Goal: Information Seeking & Learning: Check status

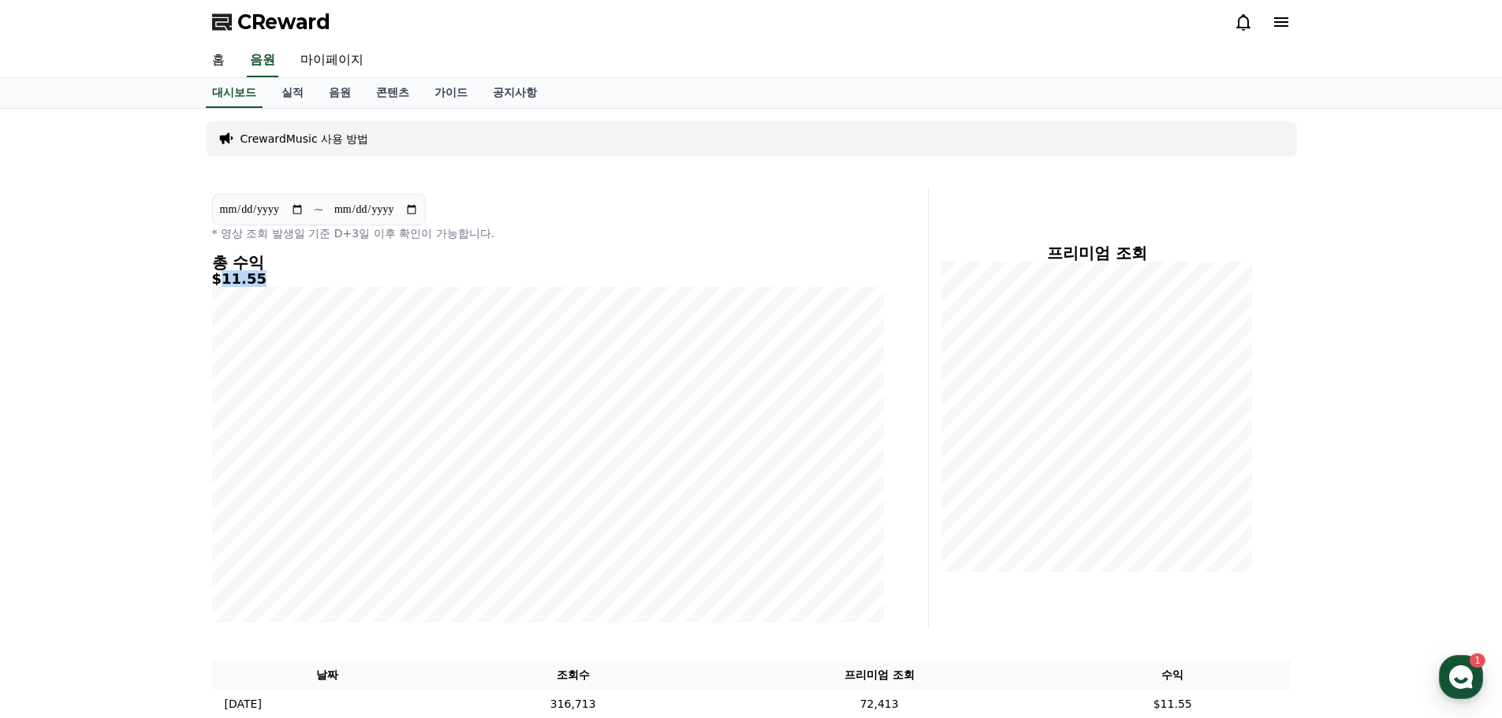
drag, startPoint x: 222, startPoint y: 285, endPoint x: 253, endPoint y: 285, distance: 30.8
click at [253, 285] on h5 "$11.55" at bounding box center [548, 279] width 672 height 16
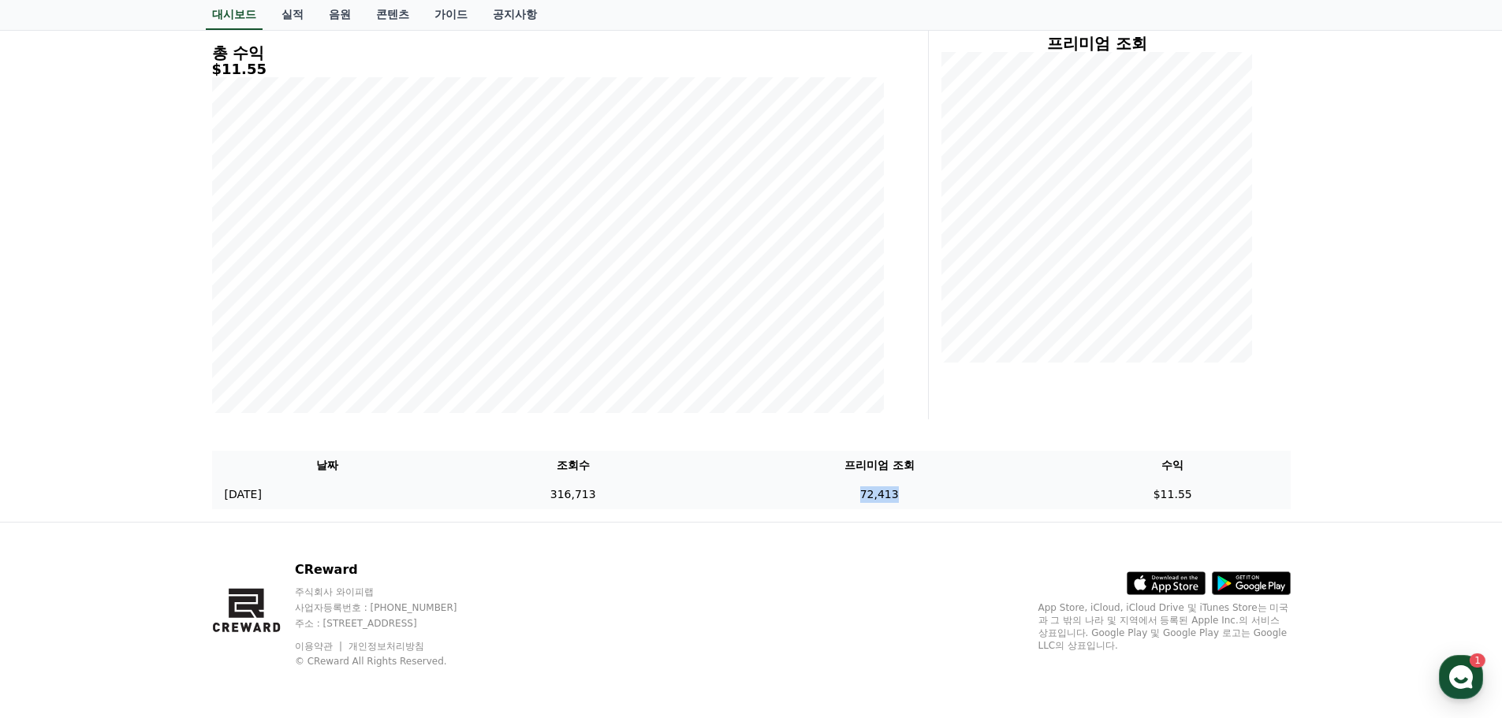
drag, startPoint x: 882, startPoint y: 501, endPoint x: 926, endPoint y: 501, distance: 43.4
click at [926, 501] on td "72,413" at bounding box center [879, 494] width 352 height 29
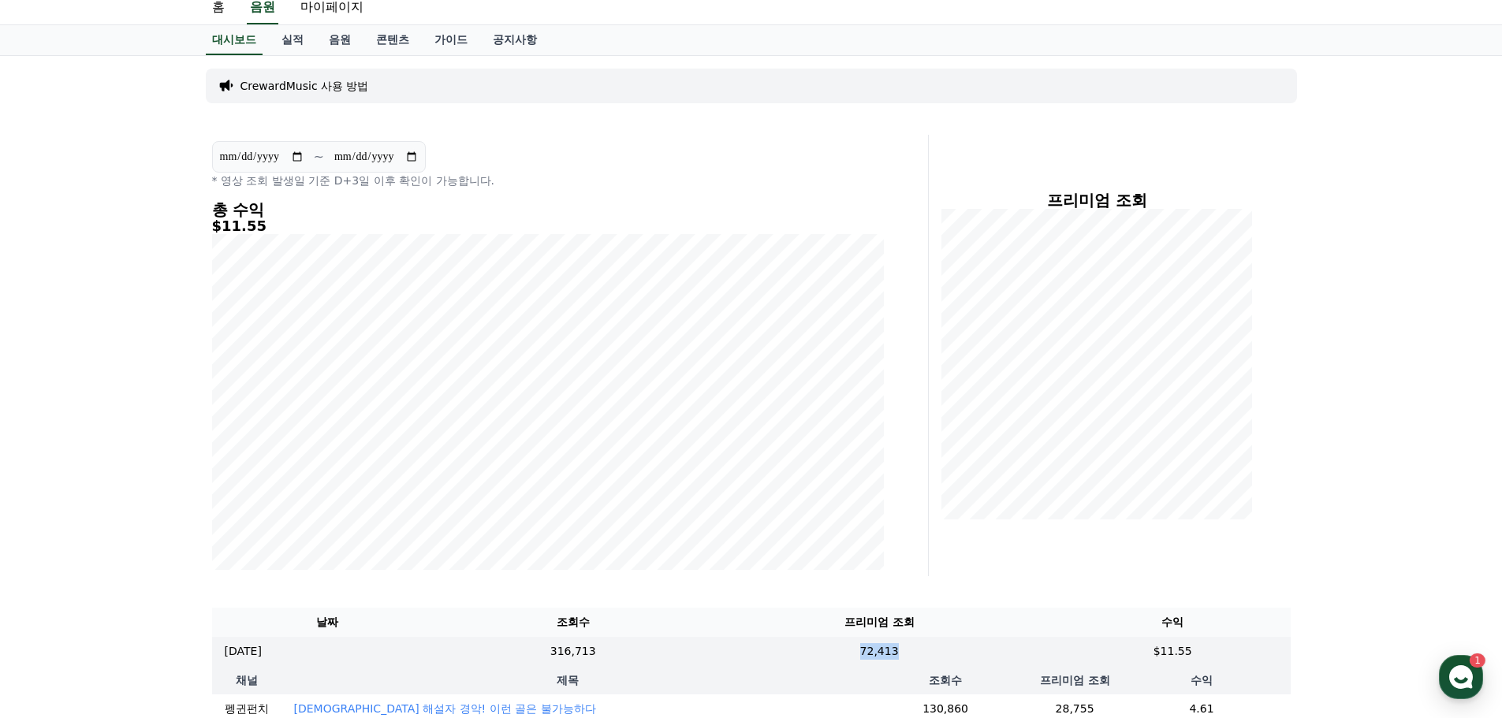
scroll to position [0, 0]
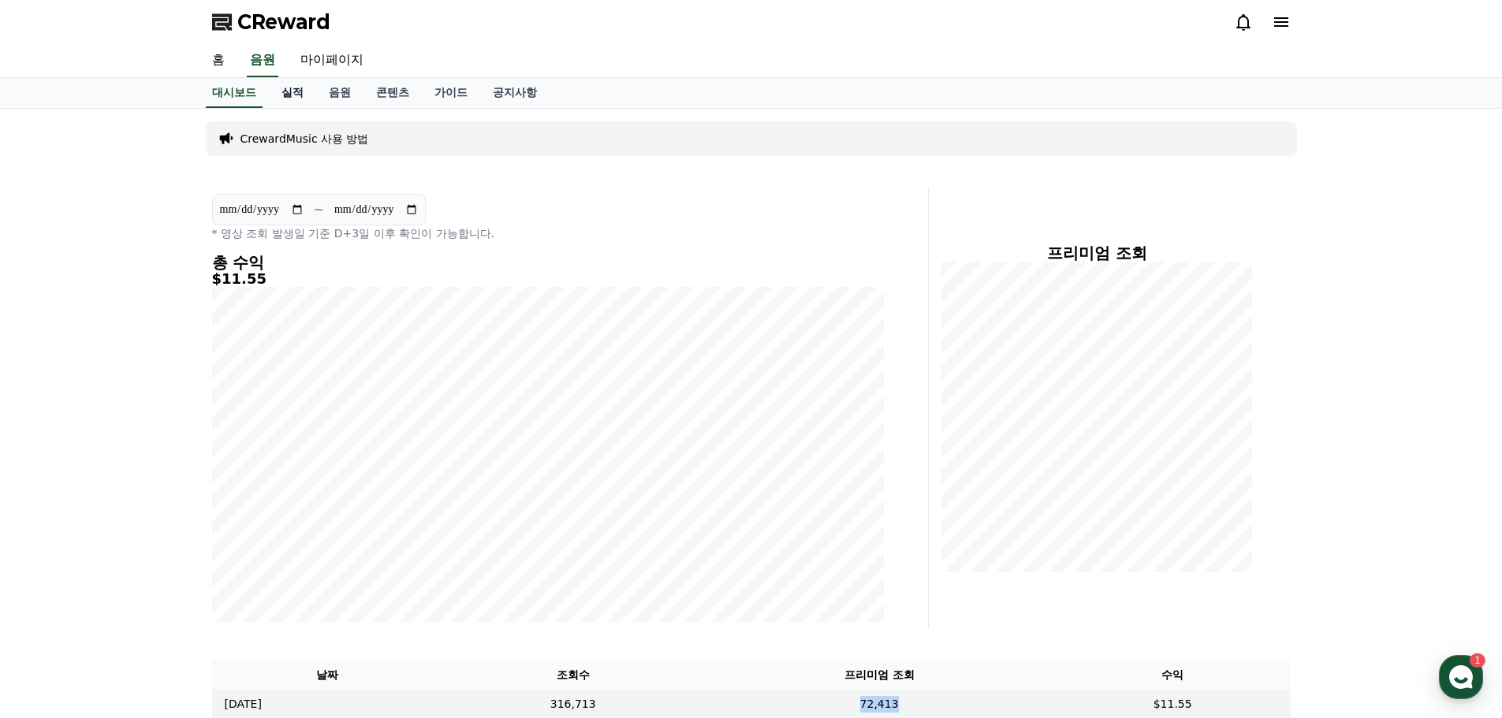
click at [300, 88] on link "실적" at bounding box center [292, 93] width 47 height 30
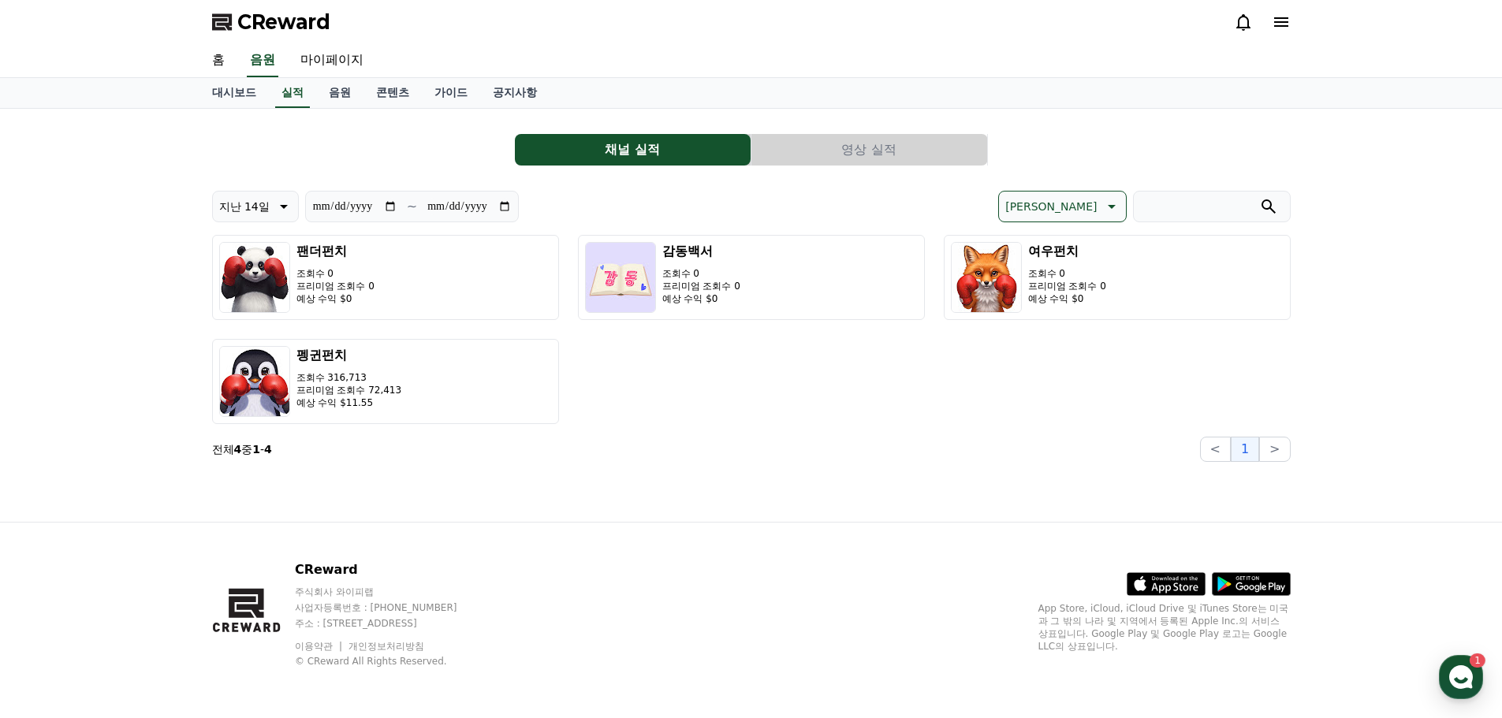
click at [684, 458] on section "전체 4 중 1 - 4 < 1 >" at bounding box center [751, 449] width 1078 height 25
click at [761, 430] on div "**********" at bounding box center [751, 326] width 1078 height 271
click at [349, 65] on link "마이페이지" at bounding box center [332, 60] width 88 height 33
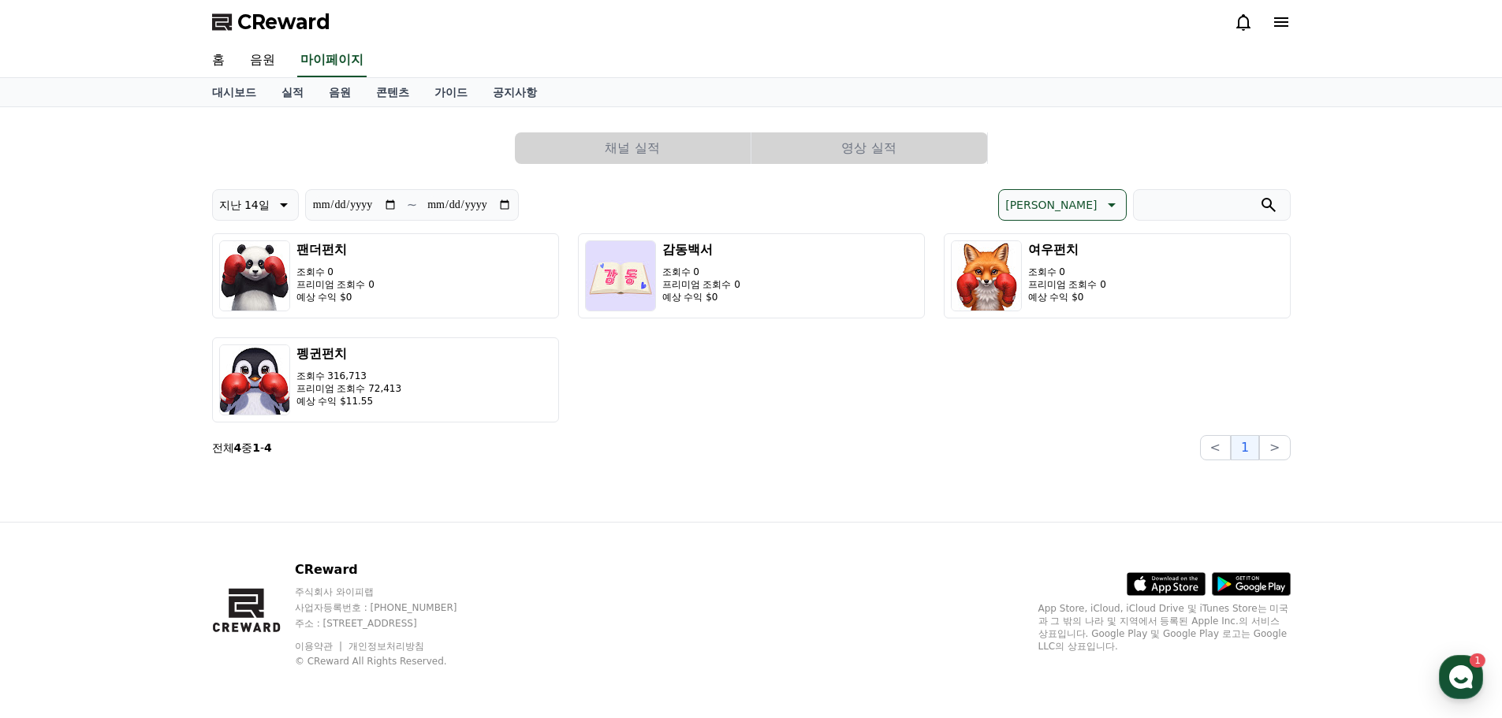
select select "**********"
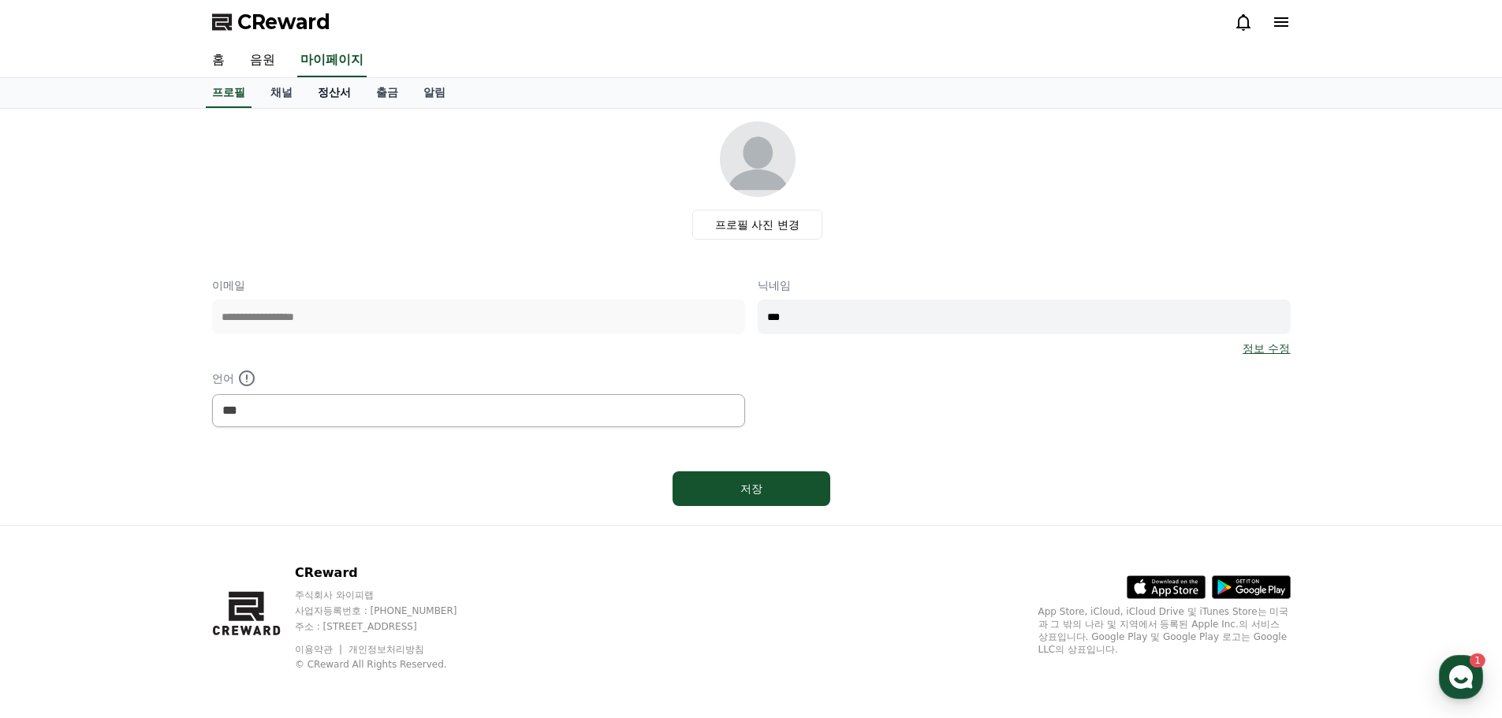
click at [330, 88] on link "정산서" at bounding box center [334, 93] width 58 height 30
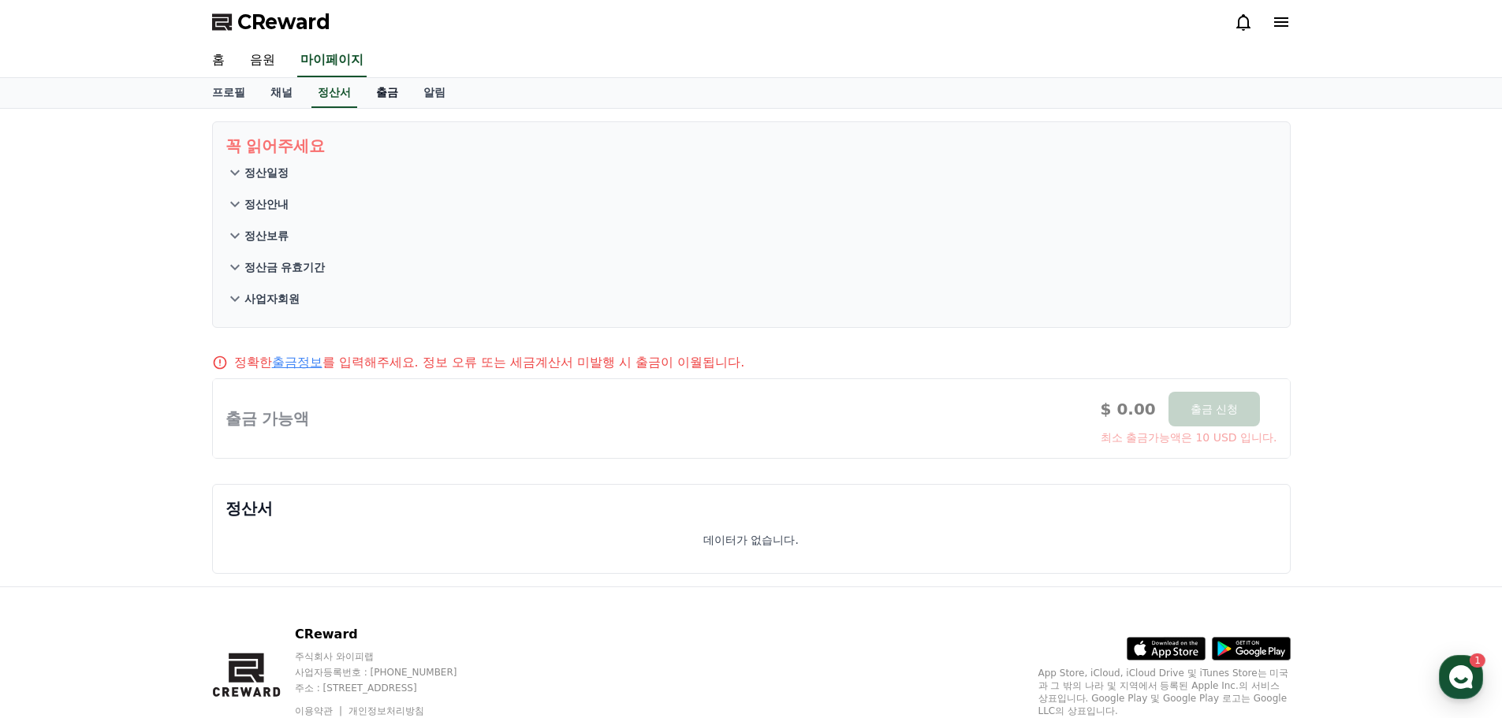
click at [381, 95] on link "출금" at bounding box center [386, 93] width 47 height 30
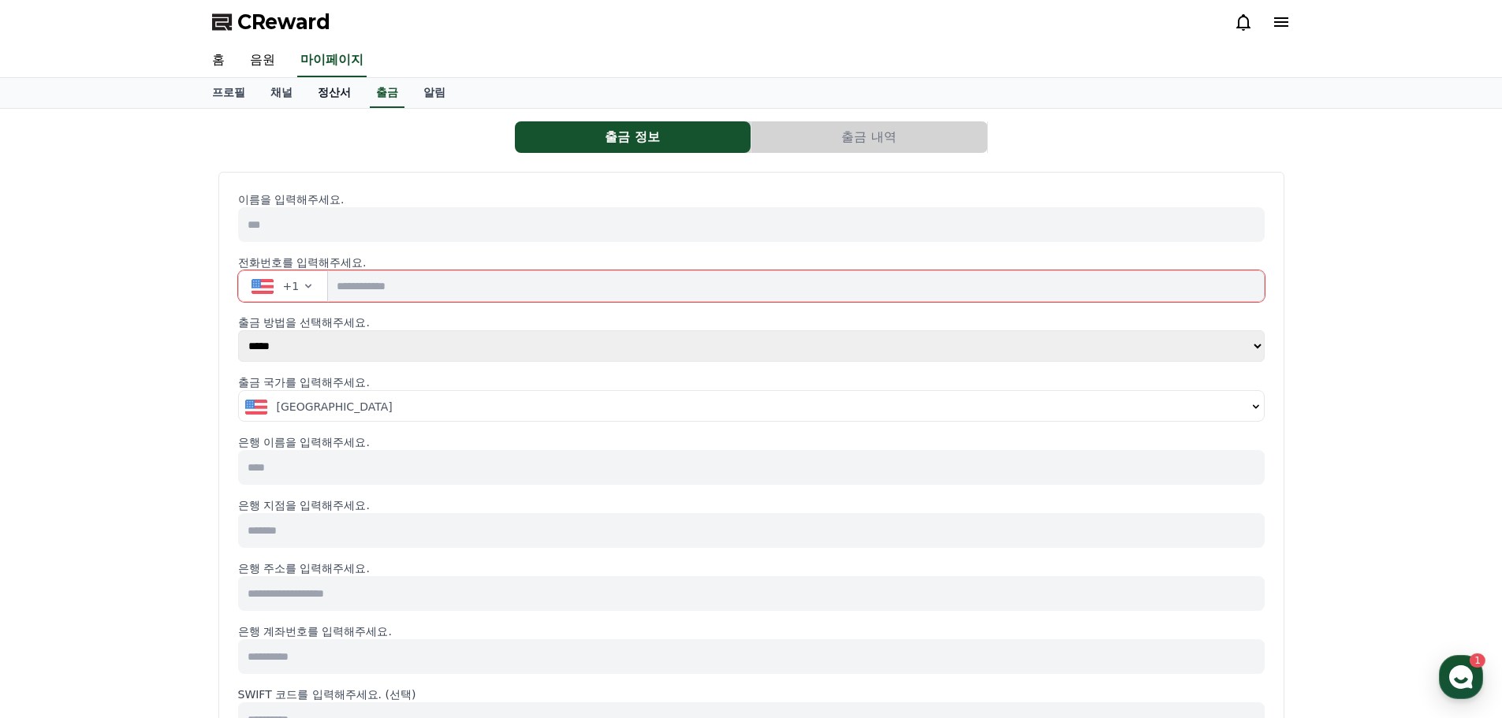
click at [338, 95] on link "정산서" at bounding box center [334, 93] width 58 height 30
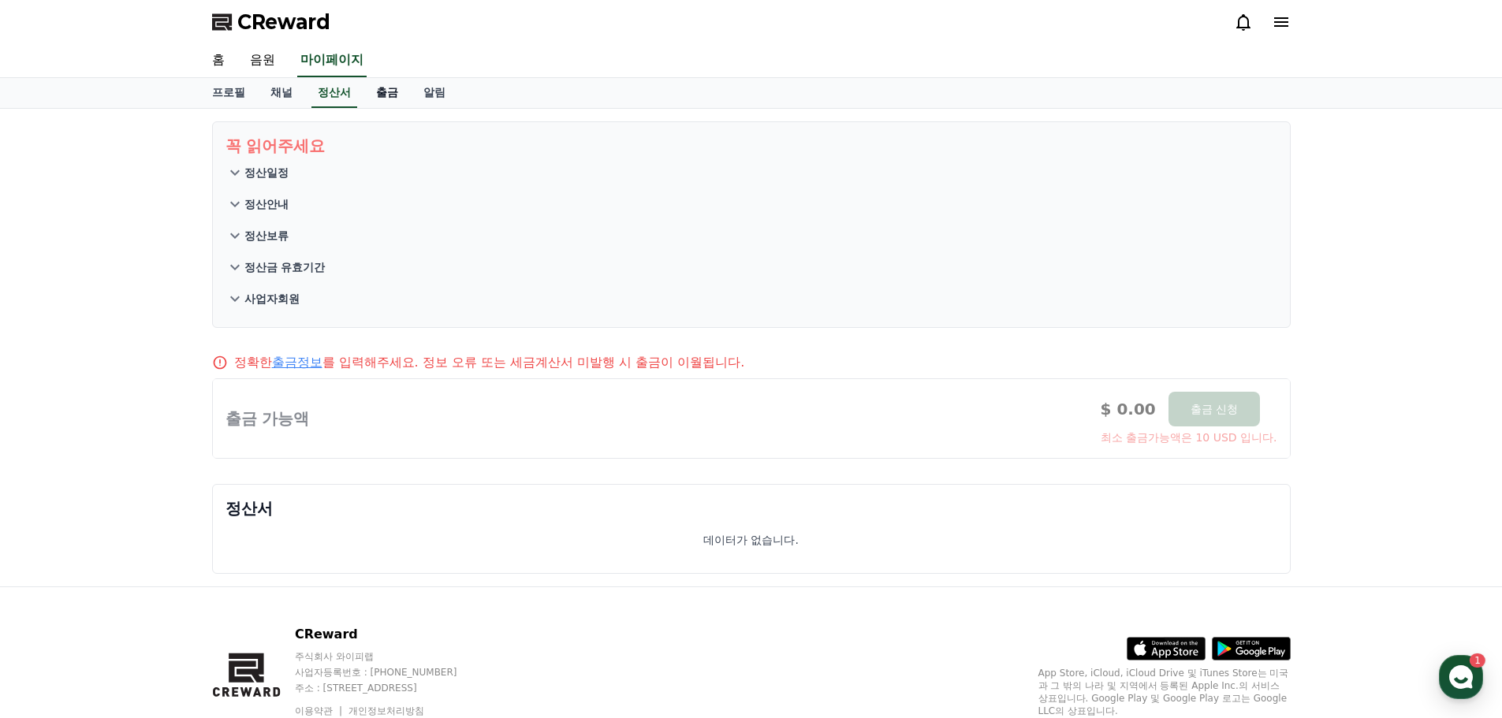
click at [389, 91] on link "출금" at bounding box center [386, 93] width 47 height 30
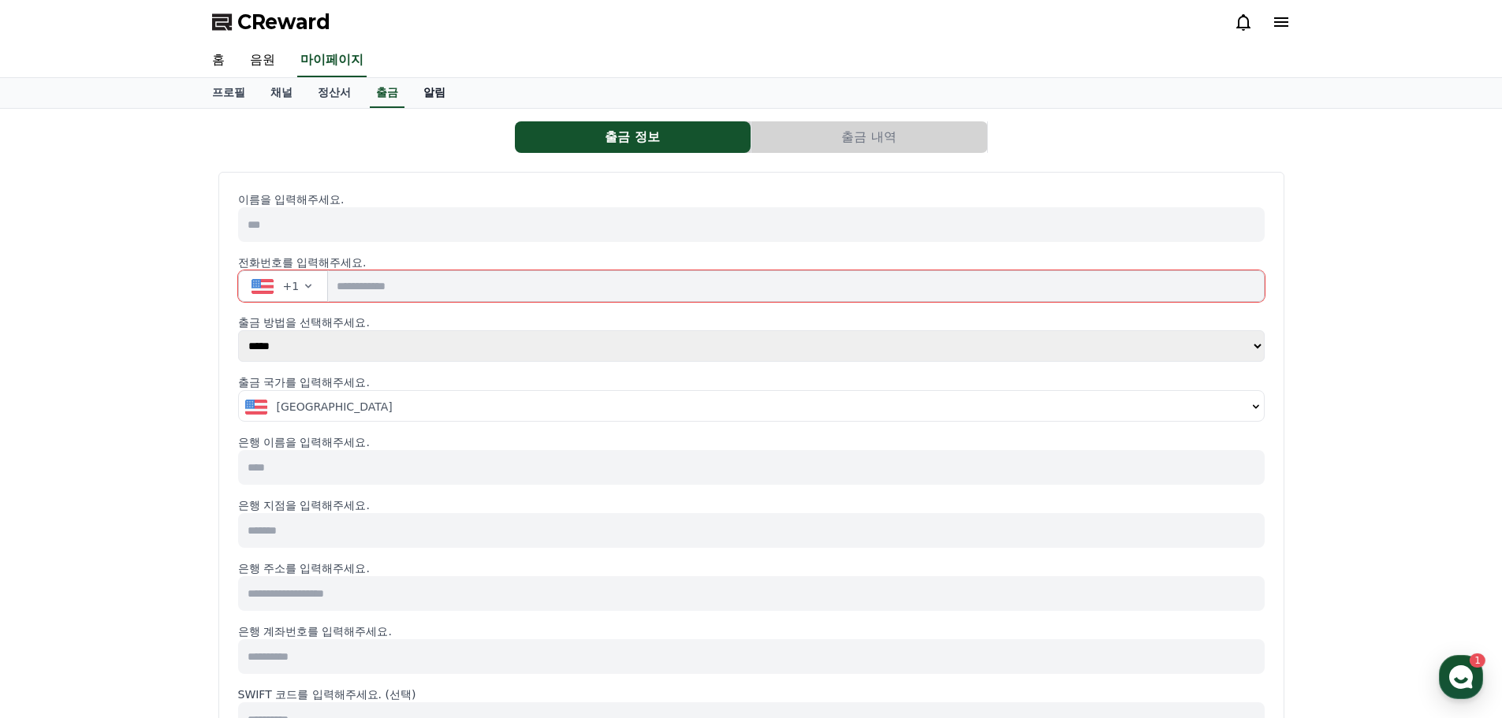
click at [431, 98] on link "알림" at bounding box center [434, 93] width 47 height 30
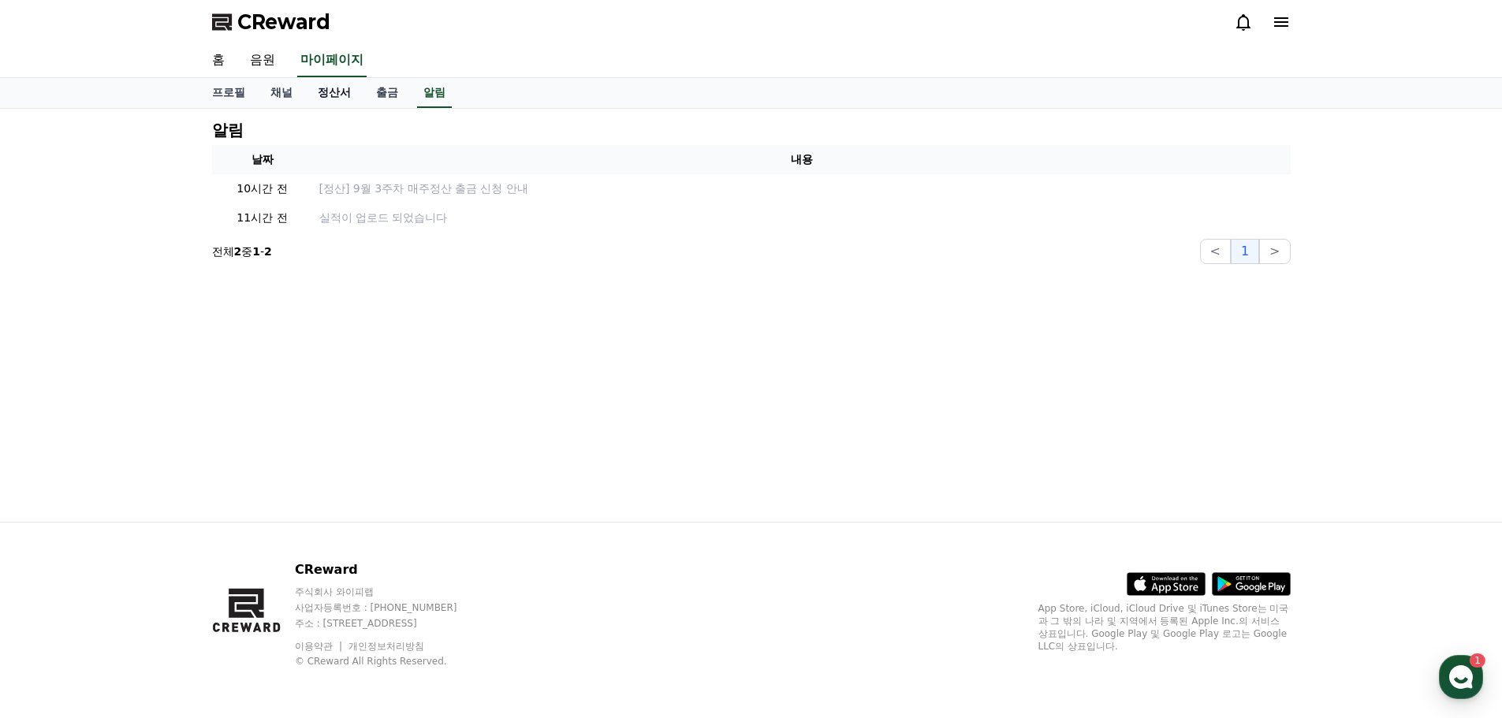
click at [336, 93] on link "정산서" at bounding box center [334, 93] width 58 height 30
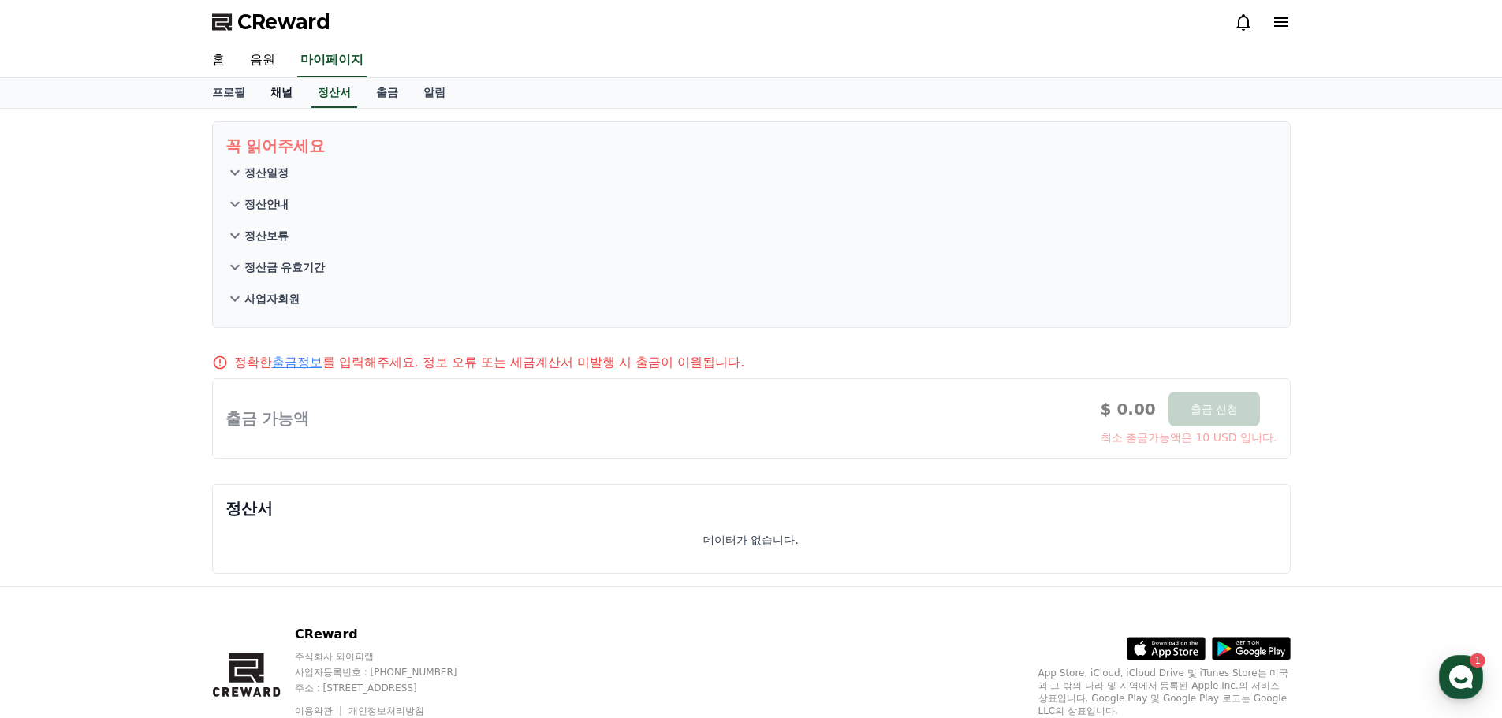
click at [292, 95] on link "채널" at bounding box center [281, 93] width 47 height 30
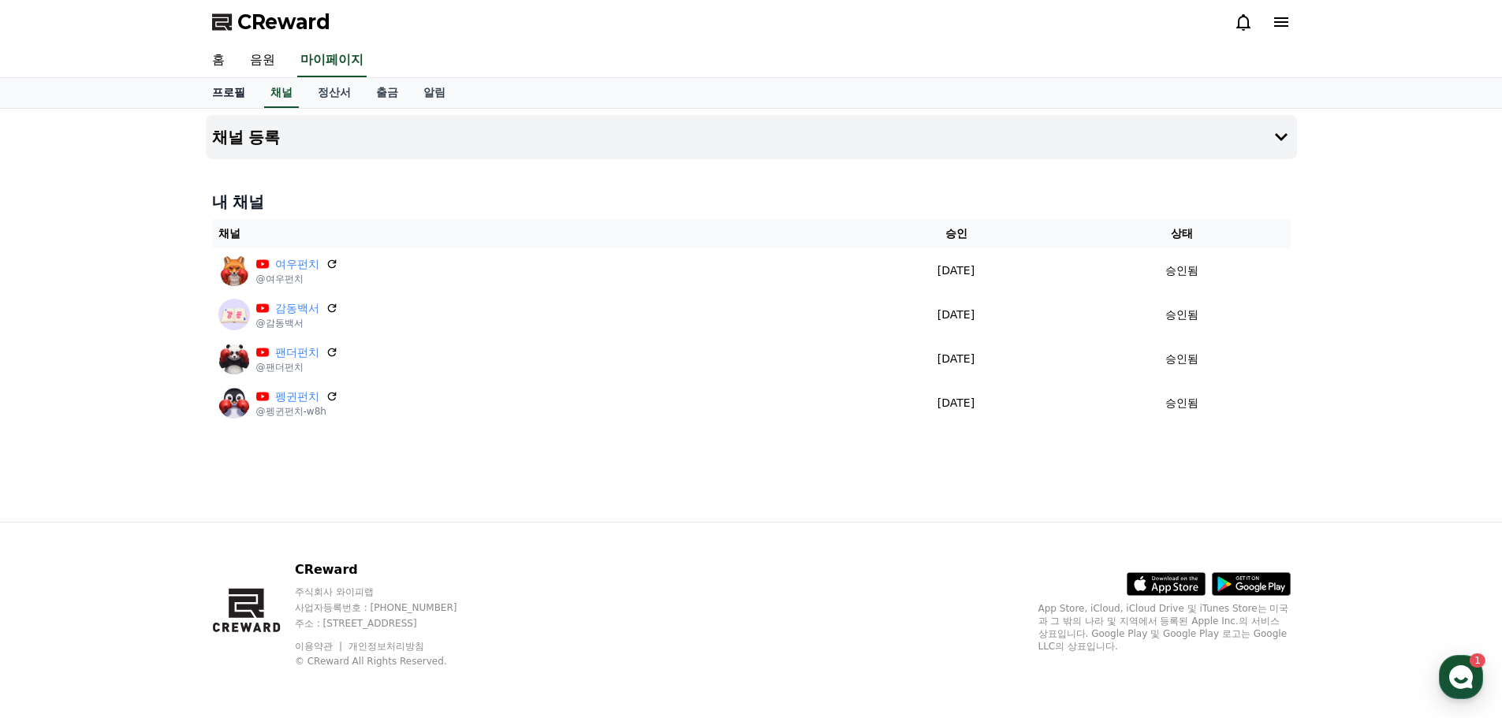
click at [244, 93] on link "프로필" at bounding box center [228, 93] width 58 height 30
select select "**********"
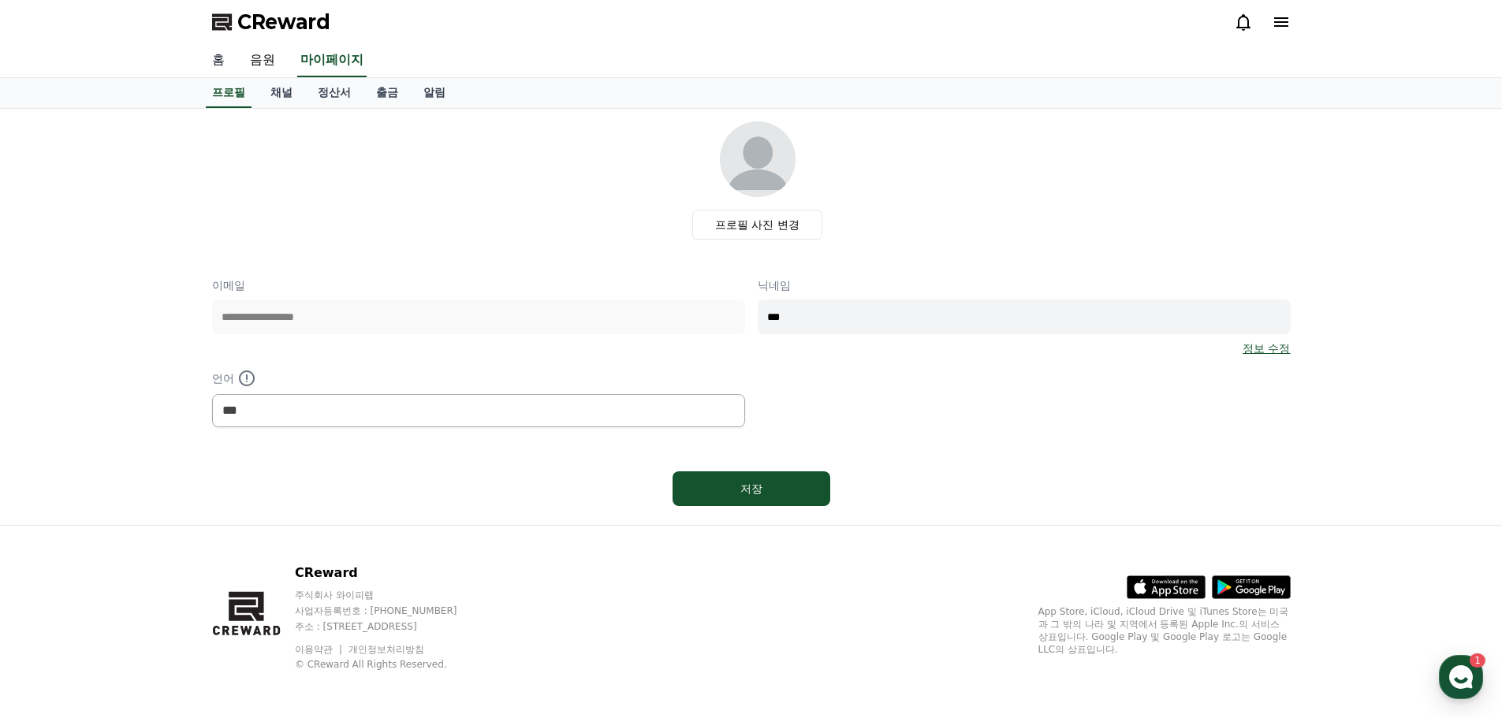
click at [226, 58] on link "홈" at bounding box center [218, 60] width 38 height 33
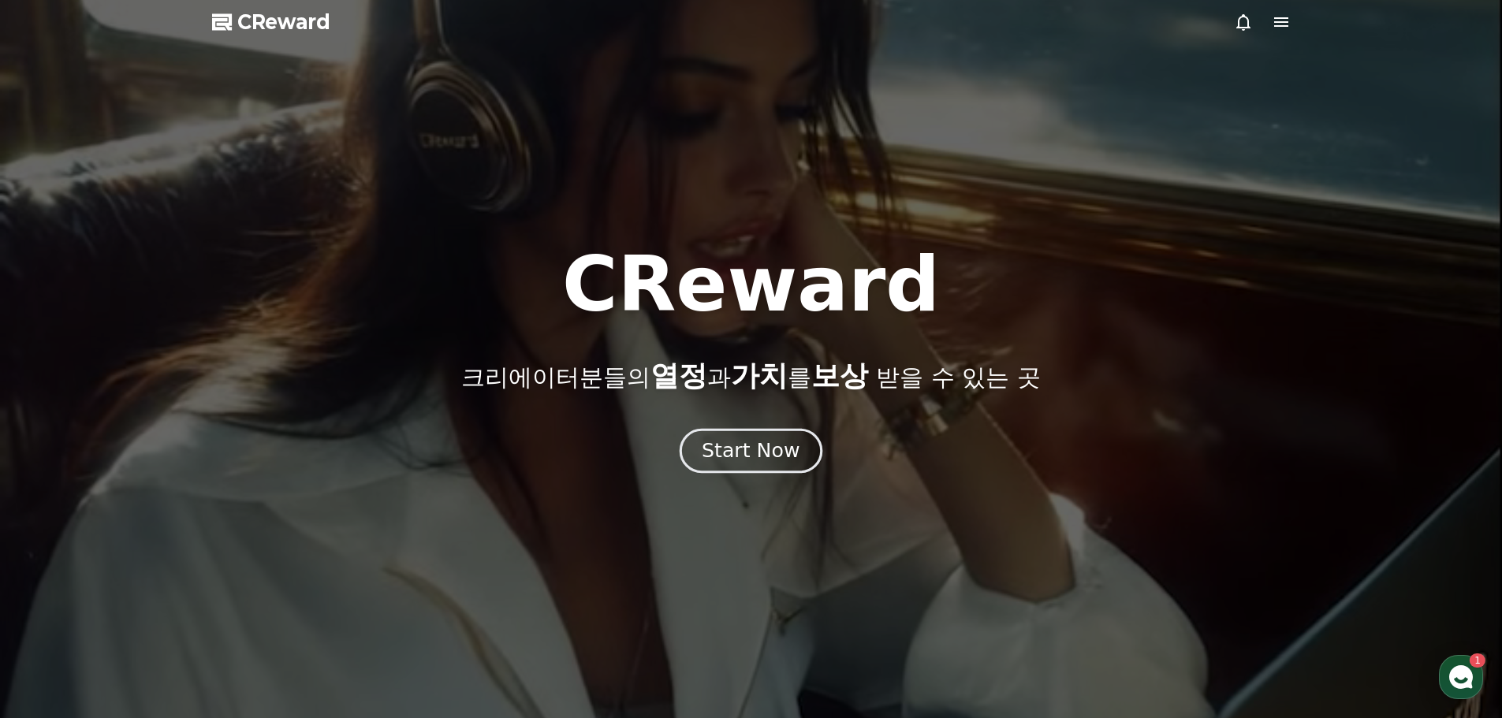
click at [792, 442] on div "Start Now" at bounding box center [751, 451] width 98 height 27
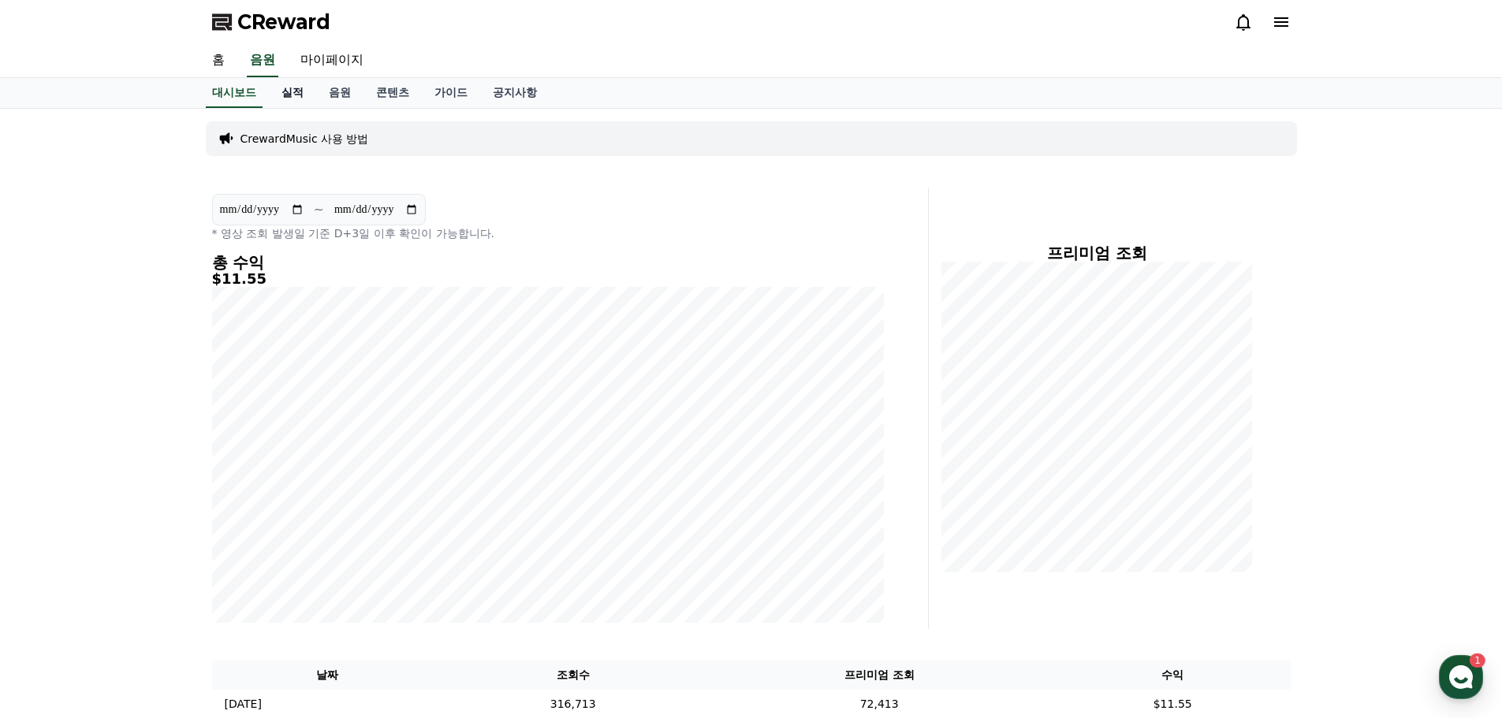
click at [295, 86] on link "실적" at bounding box center [292, 93] width 47 height 30
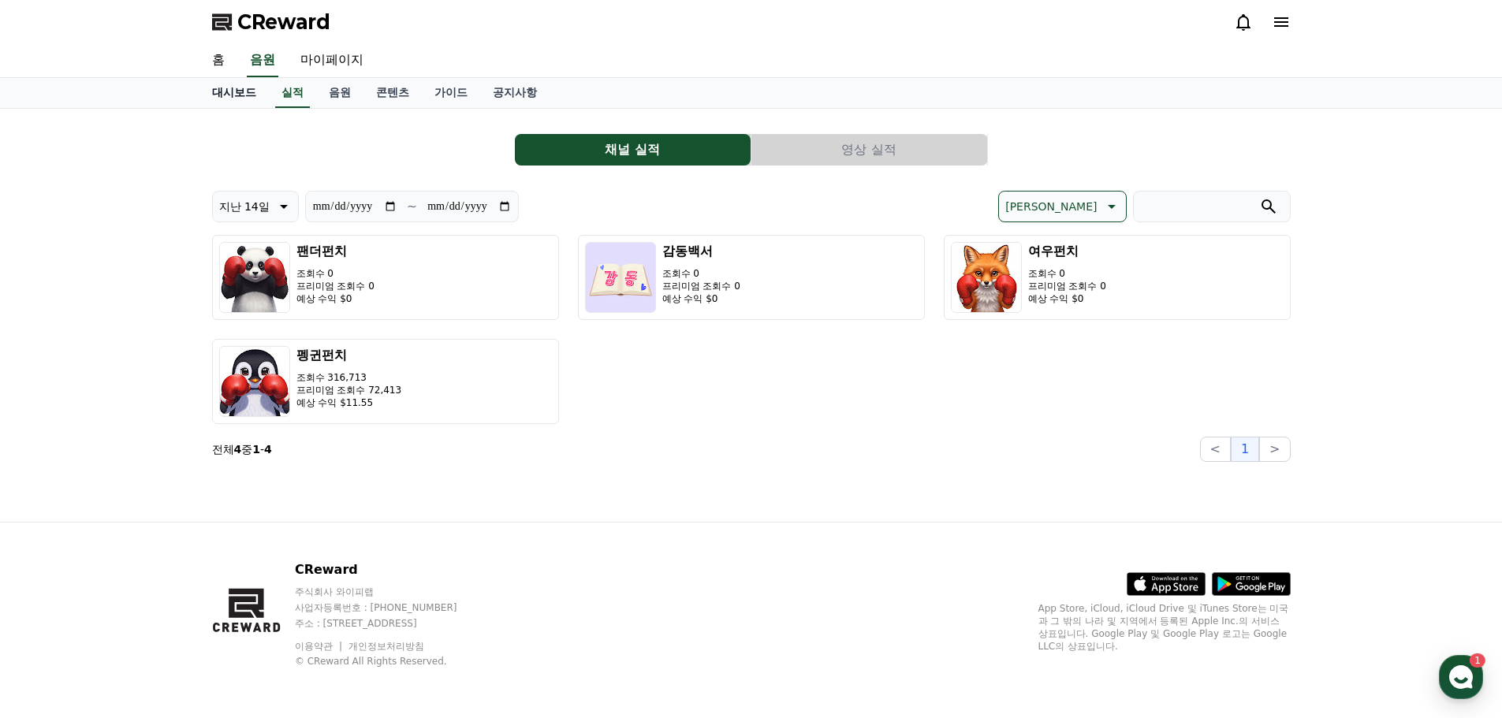
click at [247, 99] on link "대시보드" at bounding box center [233, 93] width 69 height 30
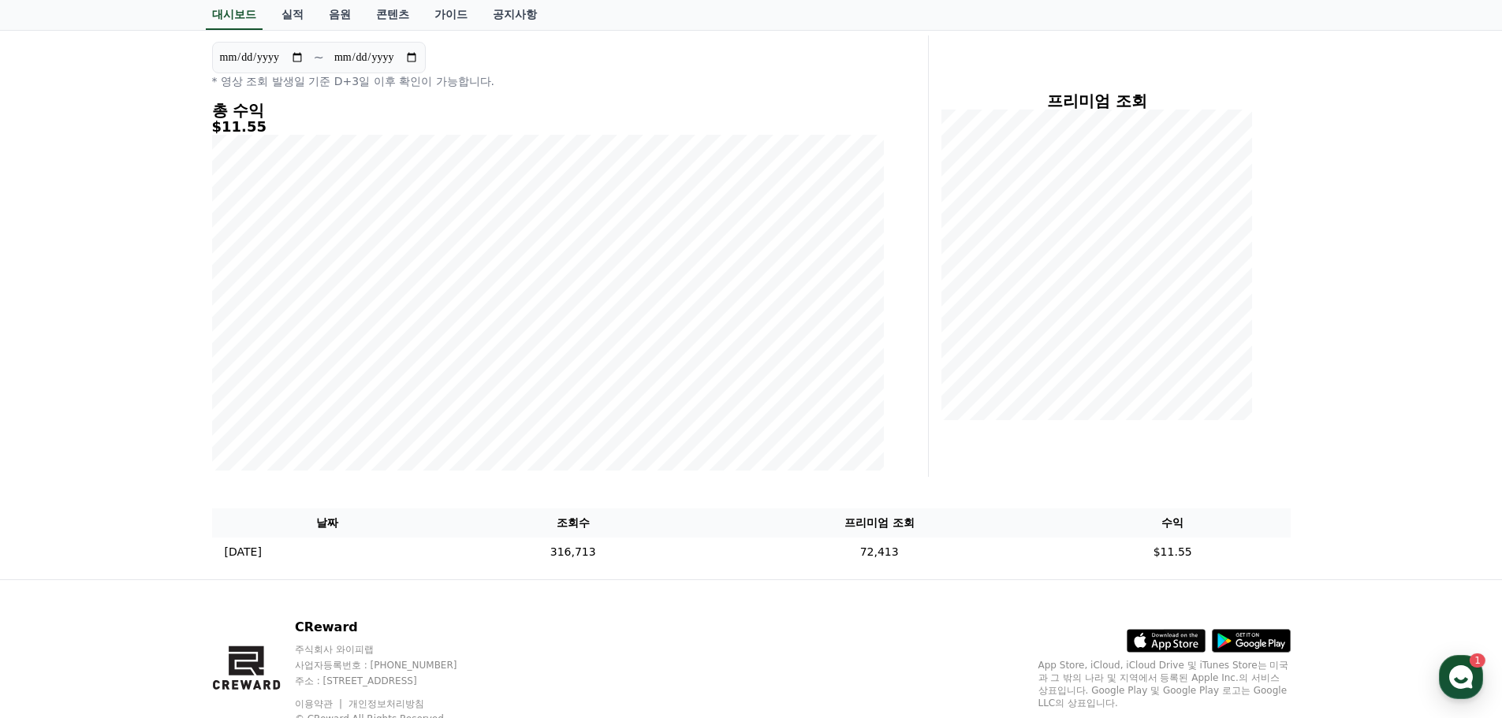
scroll to position [158, 0]
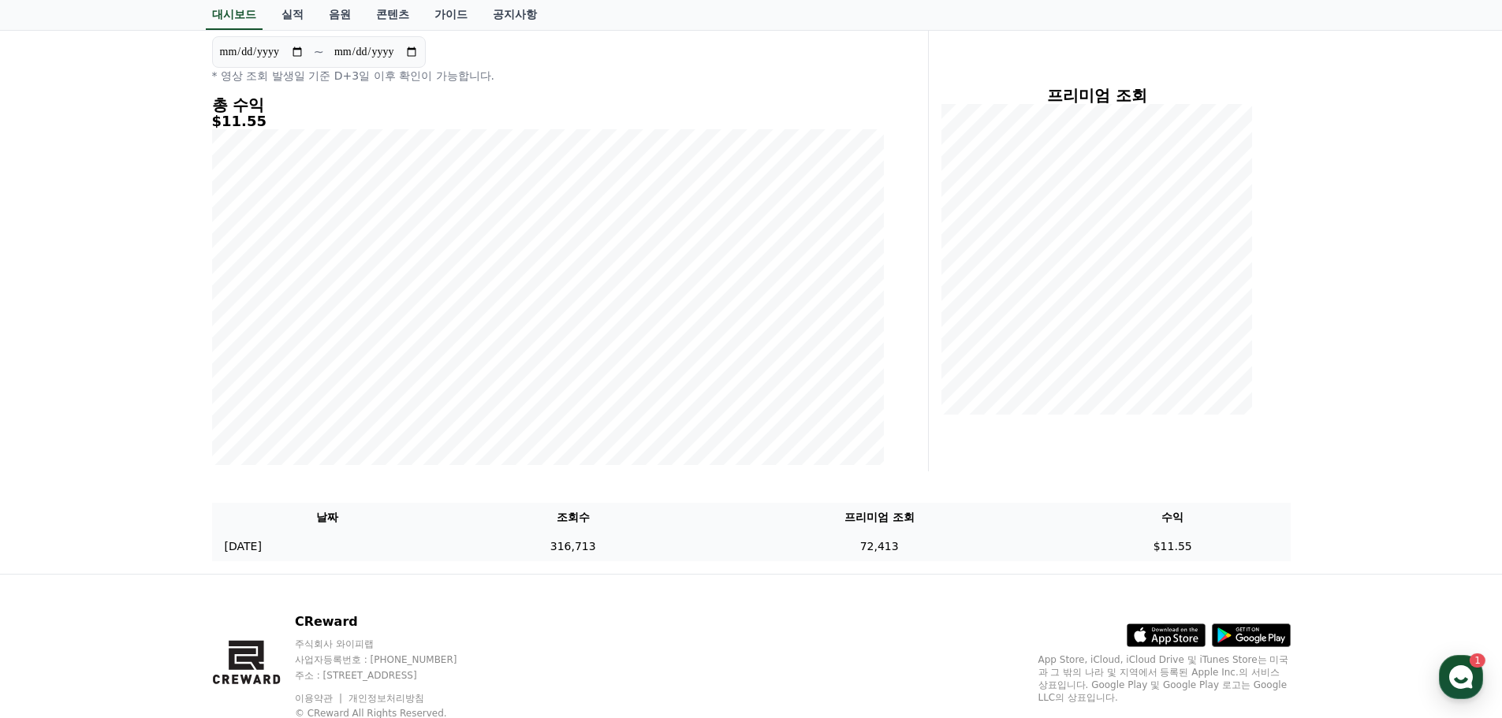
click at [1170, 551] on td "$11.55" at bounding box center [1173, 546] width 236 height 29
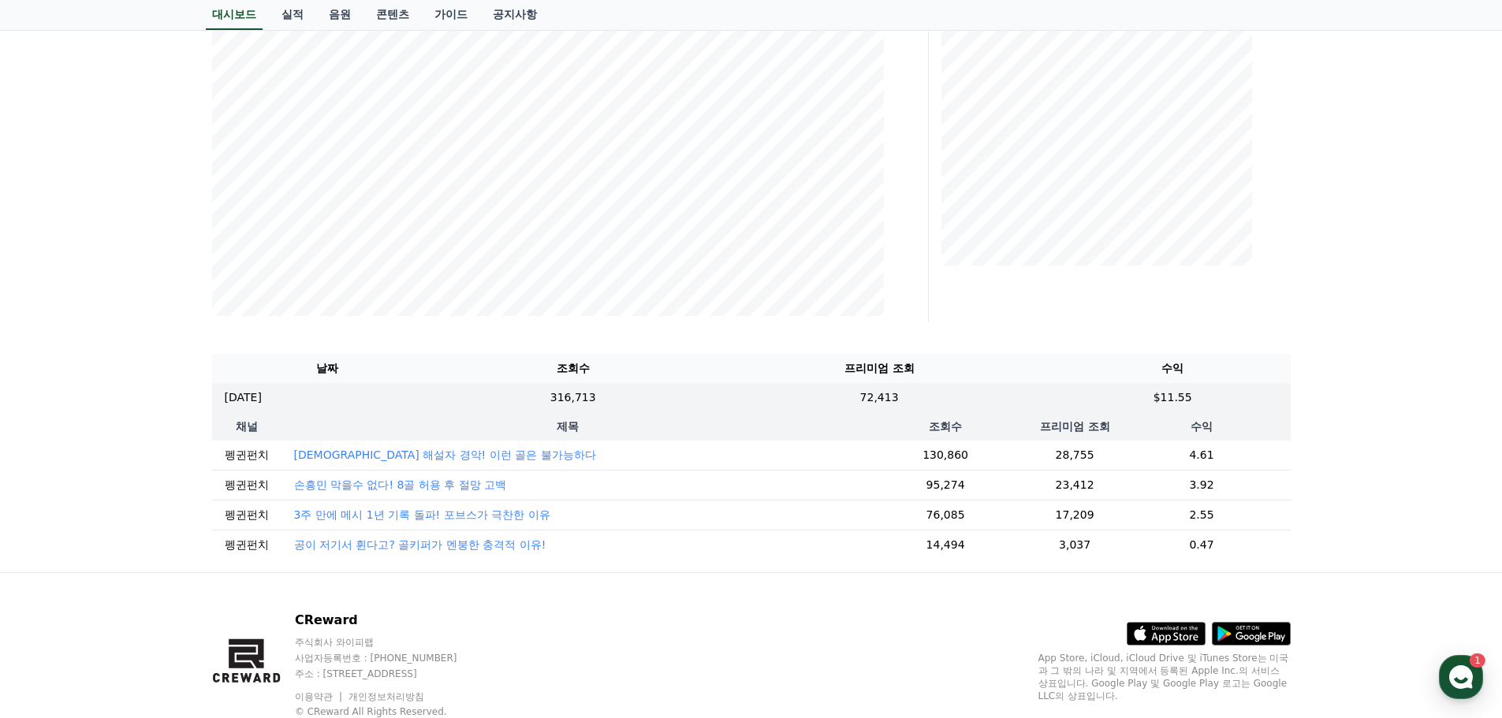
scroll to position [315, 0]
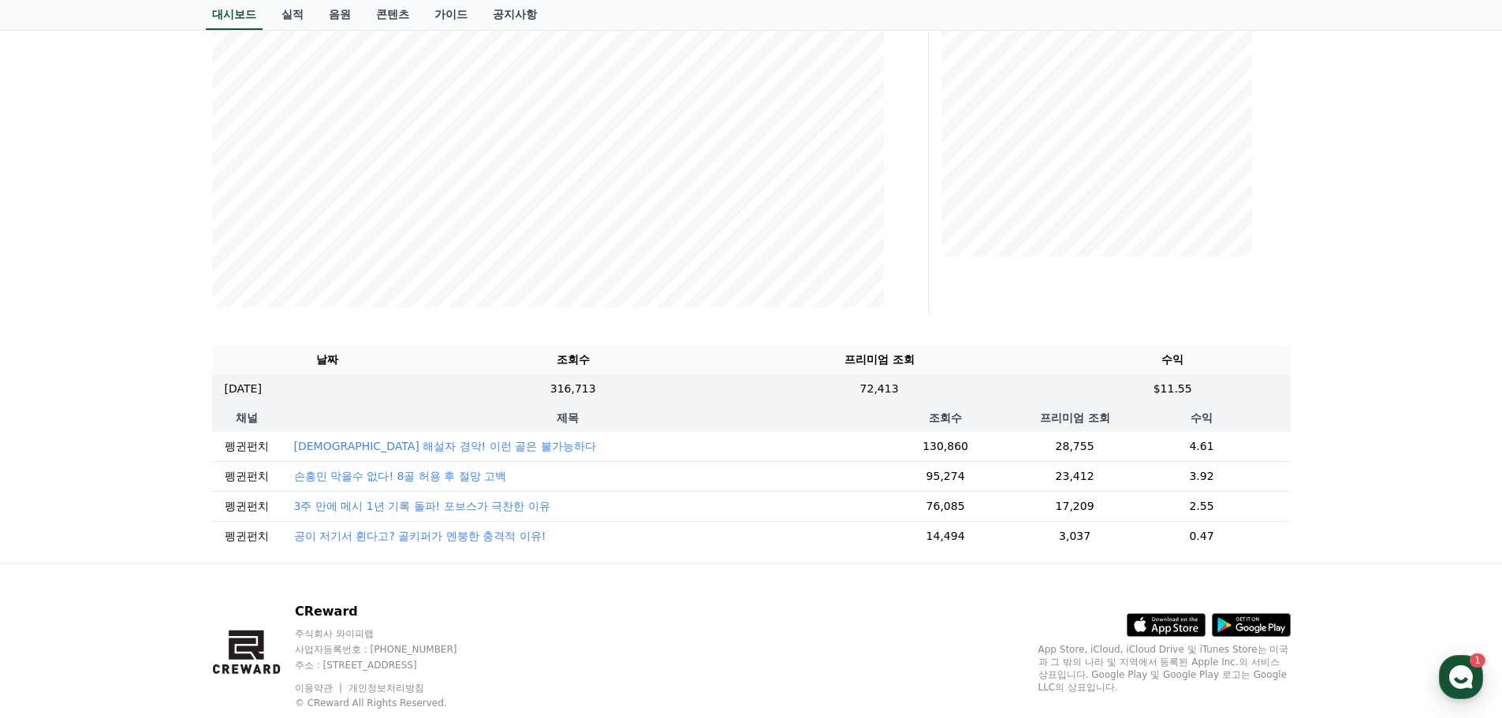
click at [445, 450] on p "[DEMOGRAPHIC_DATA] 해설자 경악! 이런 골은 불가능하다" at bounding box center [445, 446] width 302 height 16
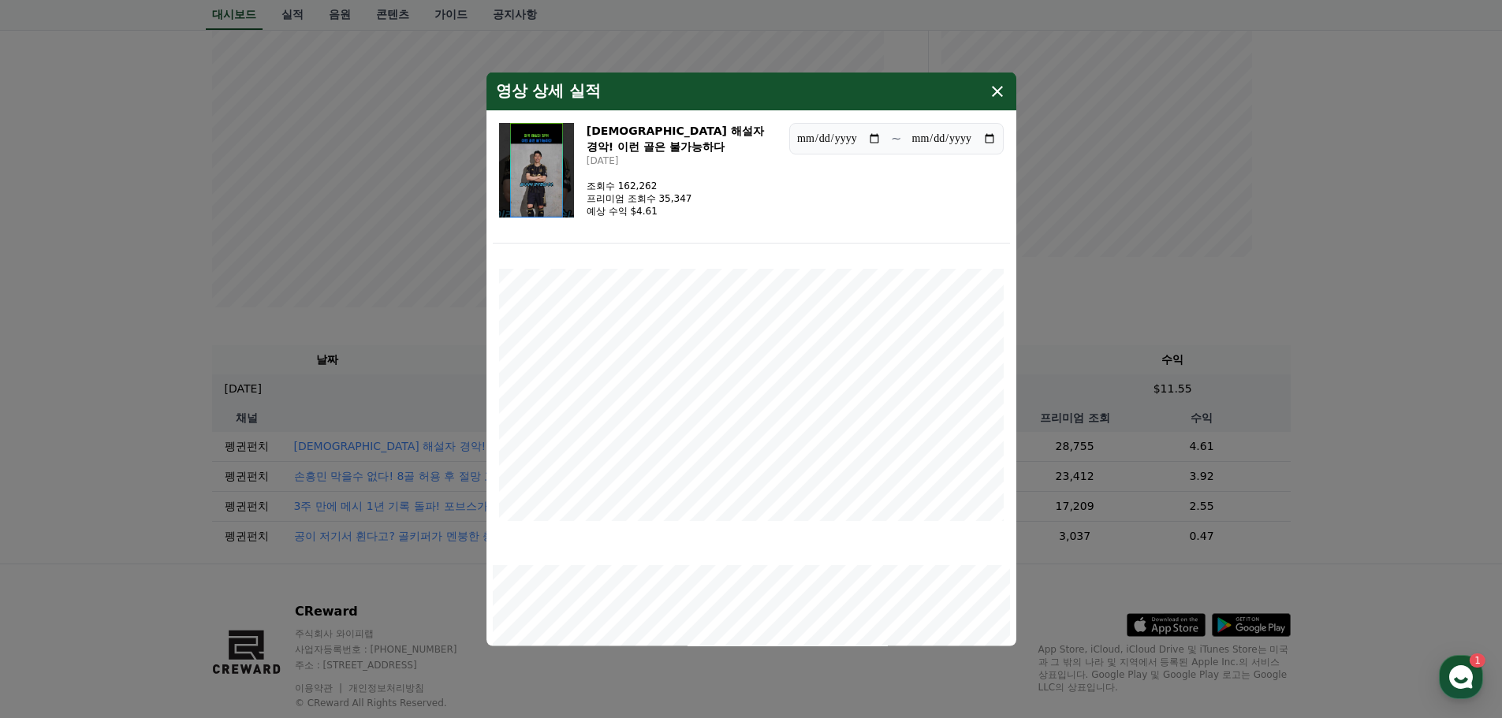
click at [1002, 99] on icon "modal" at bounding box center [997, 90] width 19 height 19
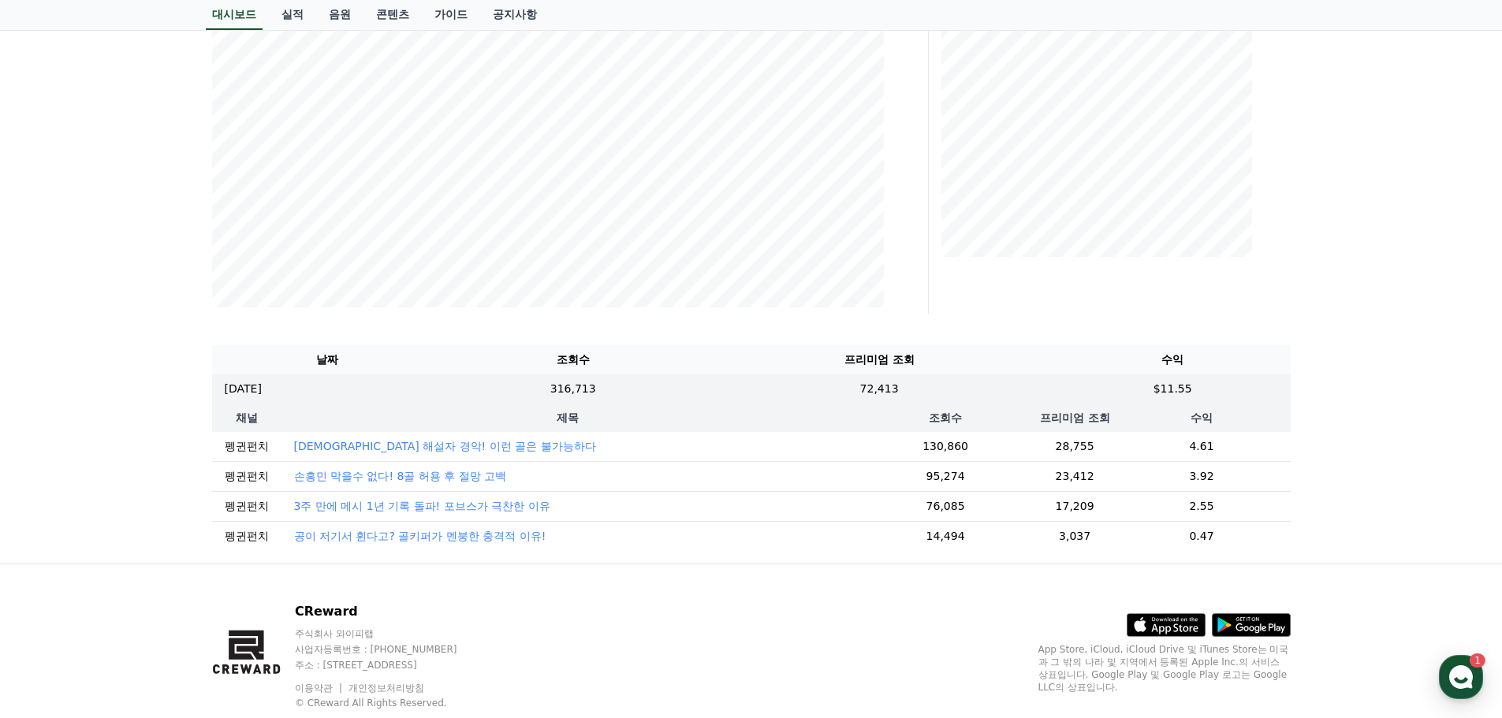
click at [478, 453] on p "[DEMOGRAPHIC_DATA] 해설자 경악! 이런 골은 불가능하다" at bounding box center [445, 446] width 302 height 16
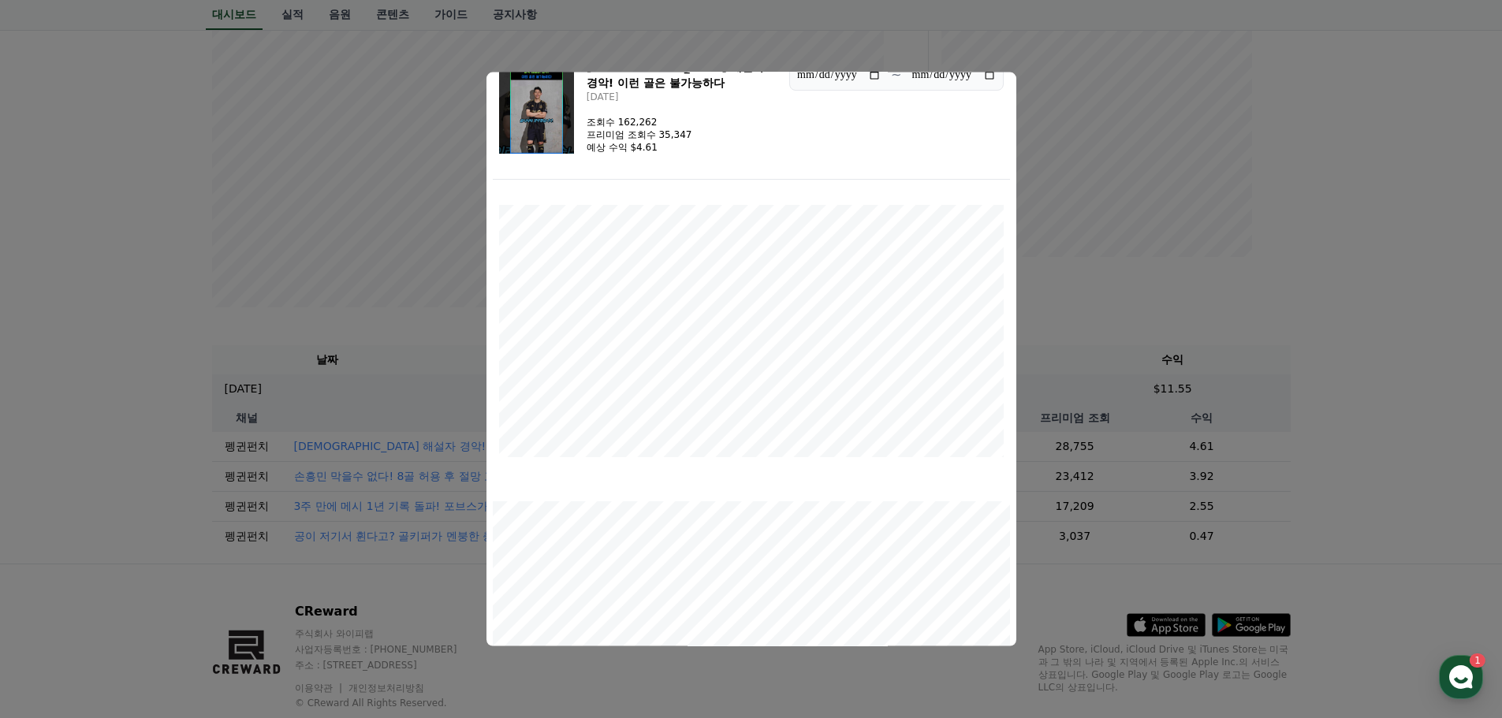
scroll to position [0, 0]
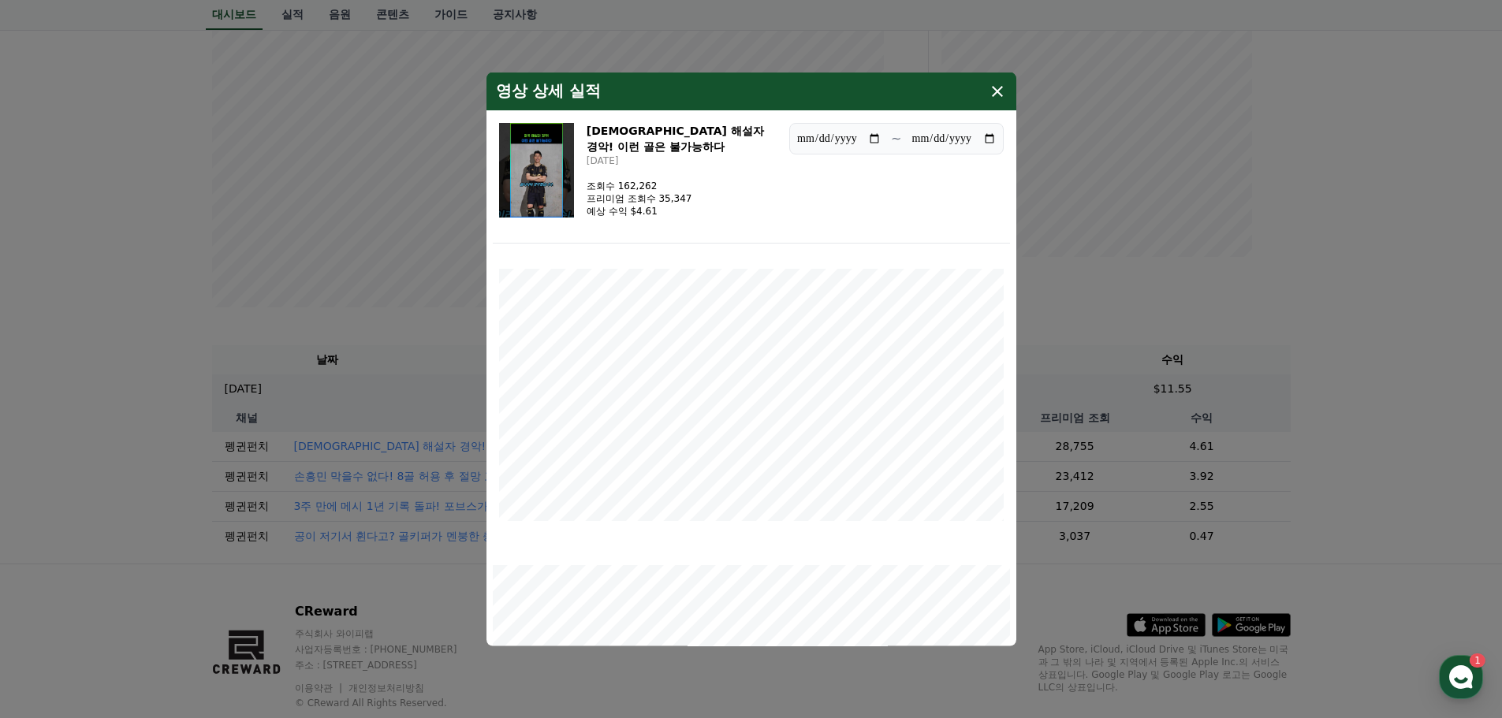
click at [85, 421] on button "close modal" at bounding box center [751, 359] width 1502 height 718
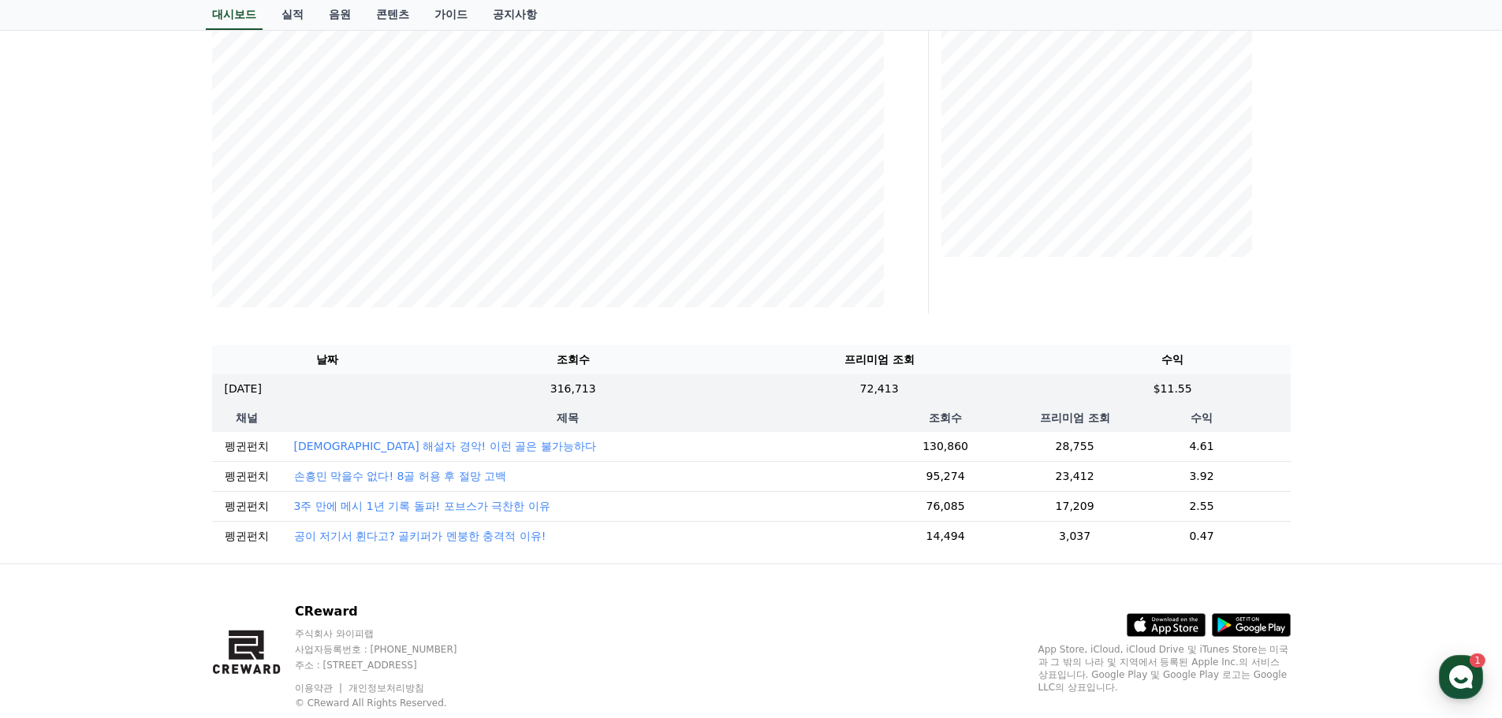
click at [324, 475] on p "손흥민 막을수 없다! 8골 허용 후 절망 고백" at bounding box center [400, 476] width 213 height 16
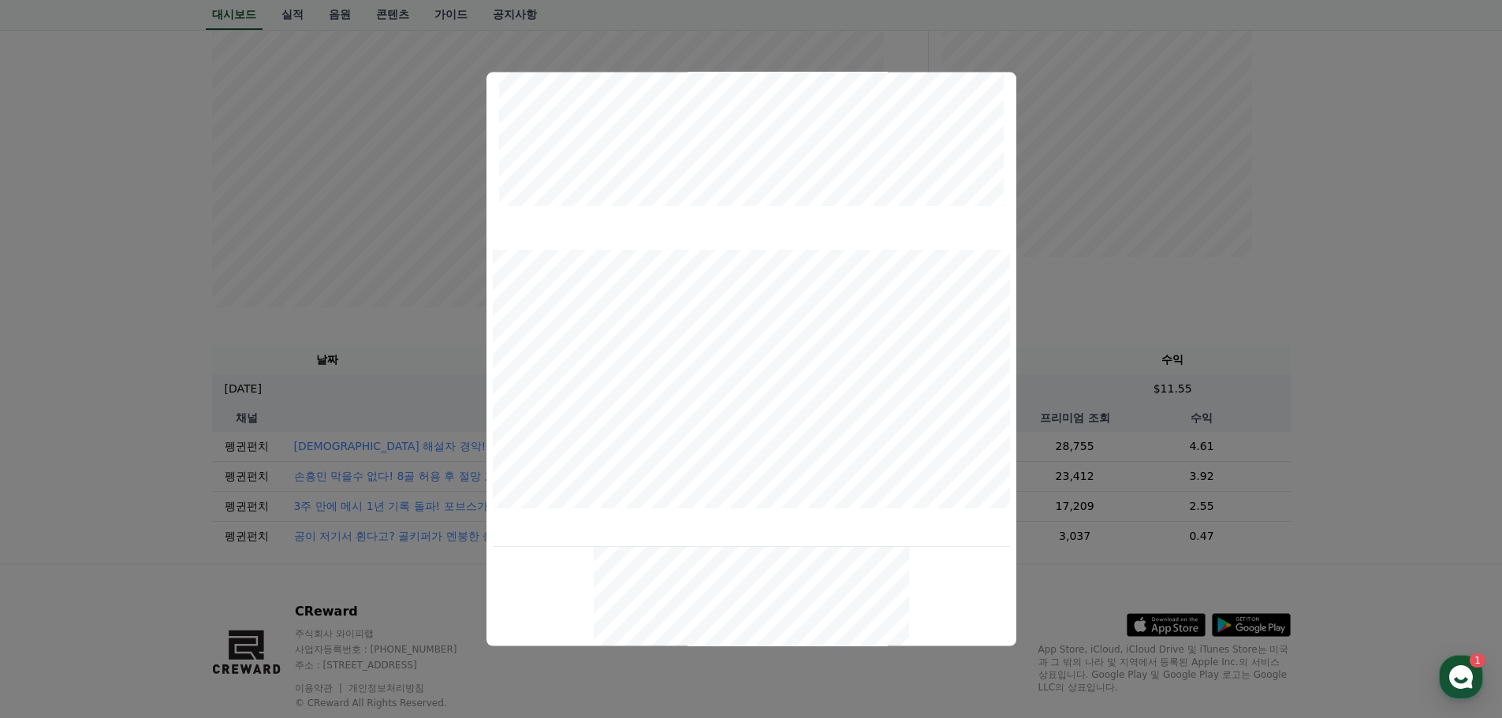
scroll to position [473, 0]
click at [117, 475] on button "close modal" at bounding box center [751, 359] width 1502 height 718
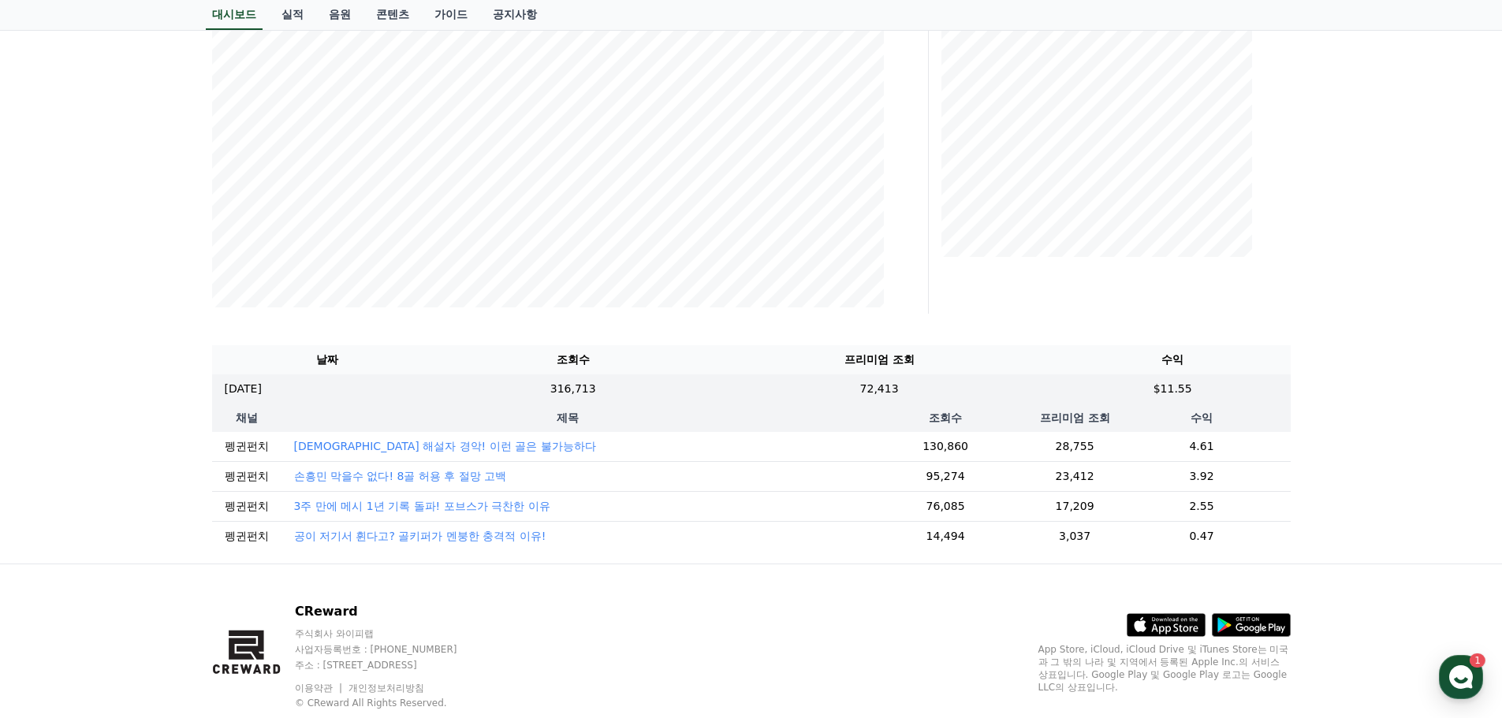
click at [348, 504] on p "3주 만에 메시 1년 기록 돌파! 포브스가 극찬한 이유" at bounding box center [422, 506] width 256 height 16
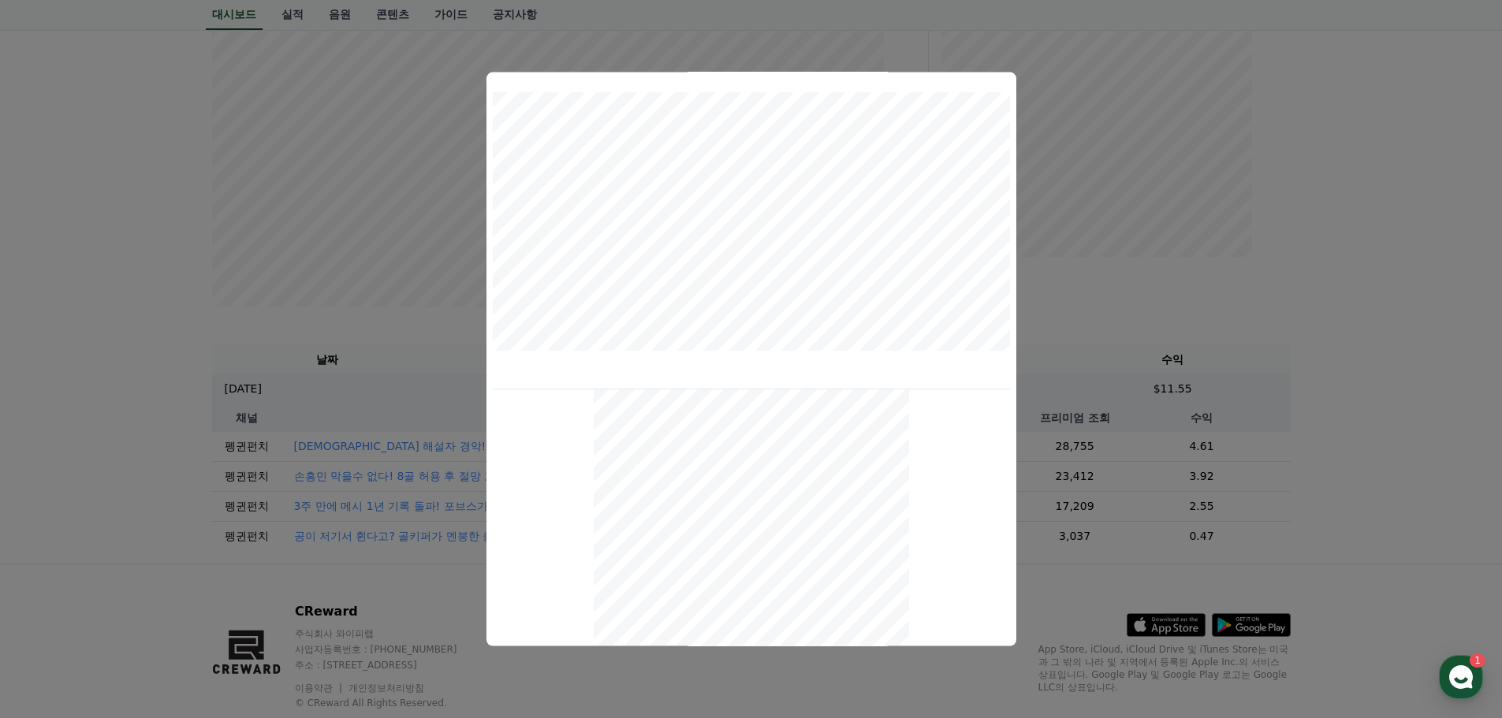
click at [1, 434] on button "close modal" at bounding box center [751, 359] width 1502 height 718
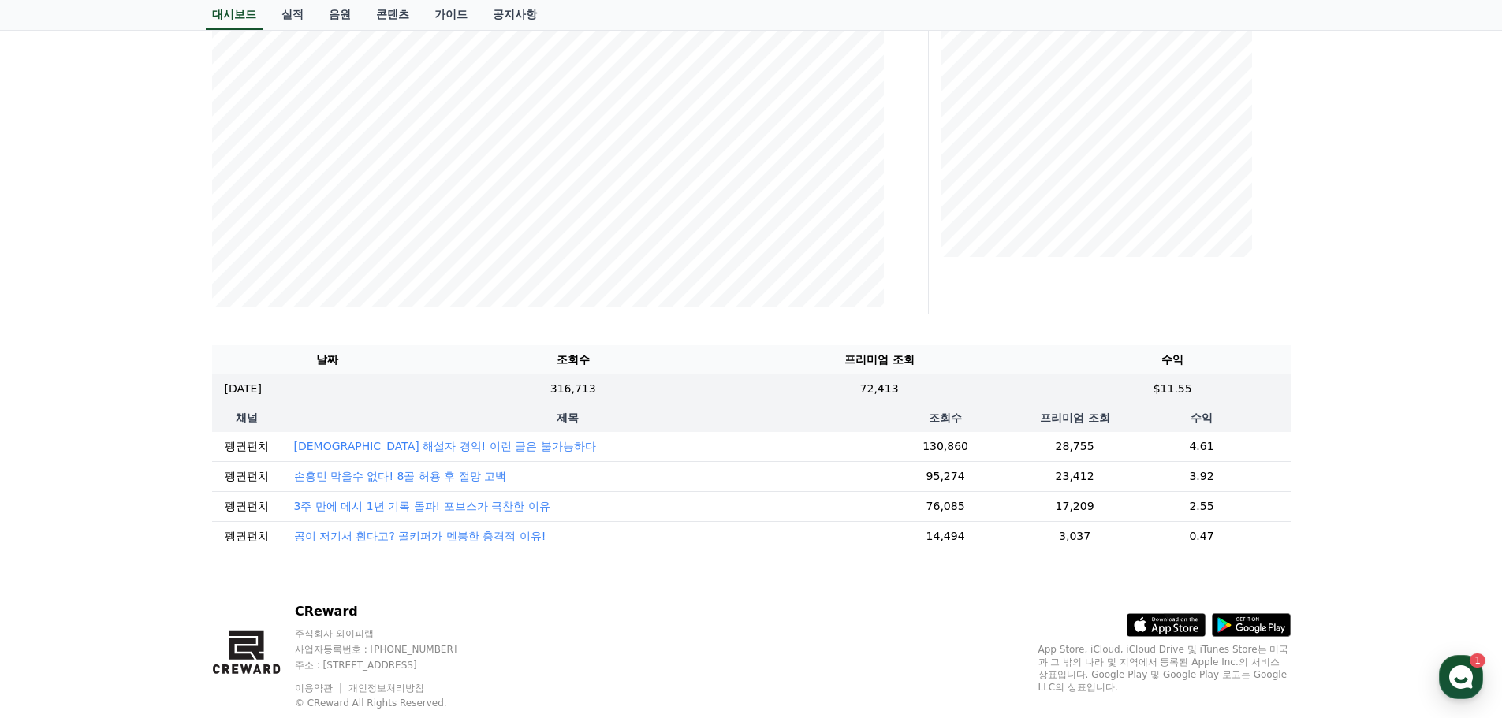
click at [386, 528] on p "공이 저기서 휜다고? 골키퍼가 멘붕한 충격적 이유!" at bounding box center [420, 536] width 252 height 16
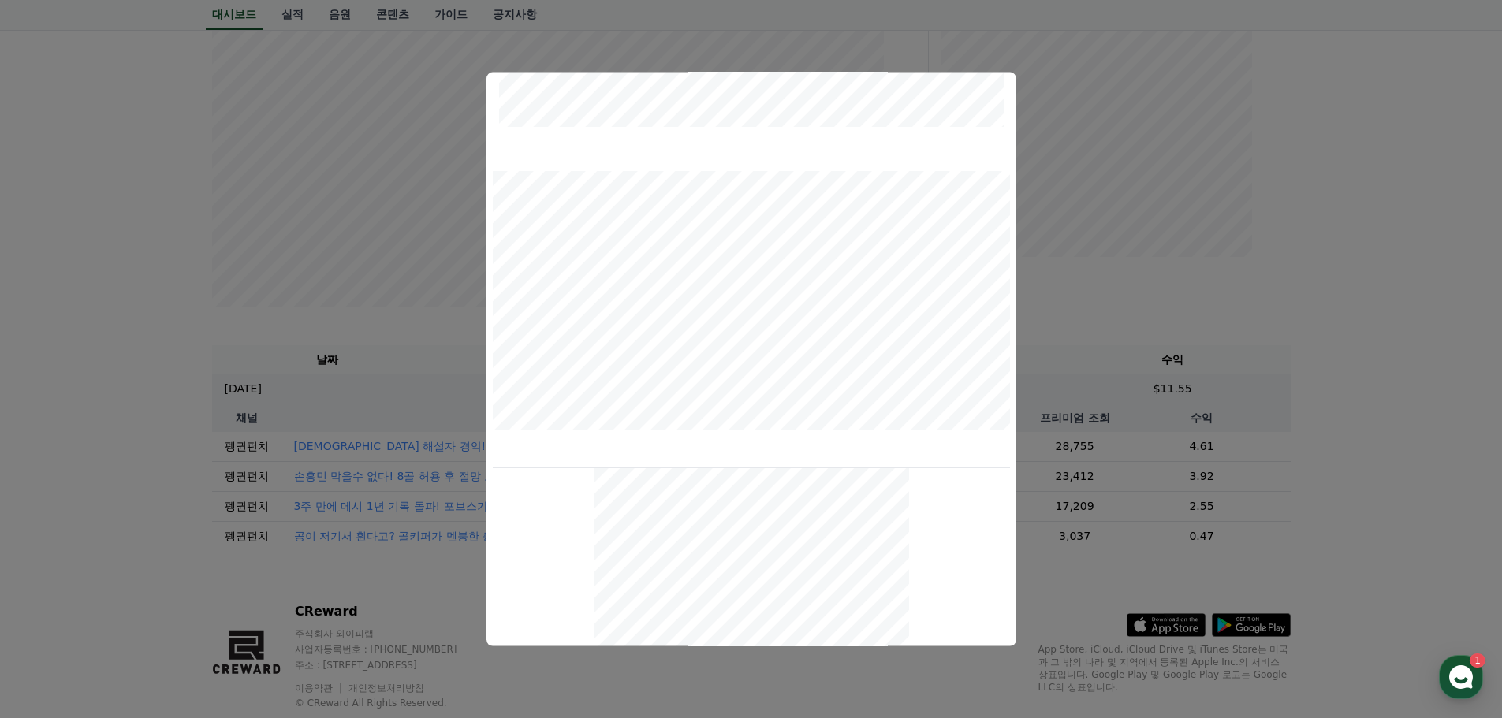
scroll to position [550, 0]
click at [212, 313] on button "close modal" at bounding box center [751, 359] width 1502 height 718
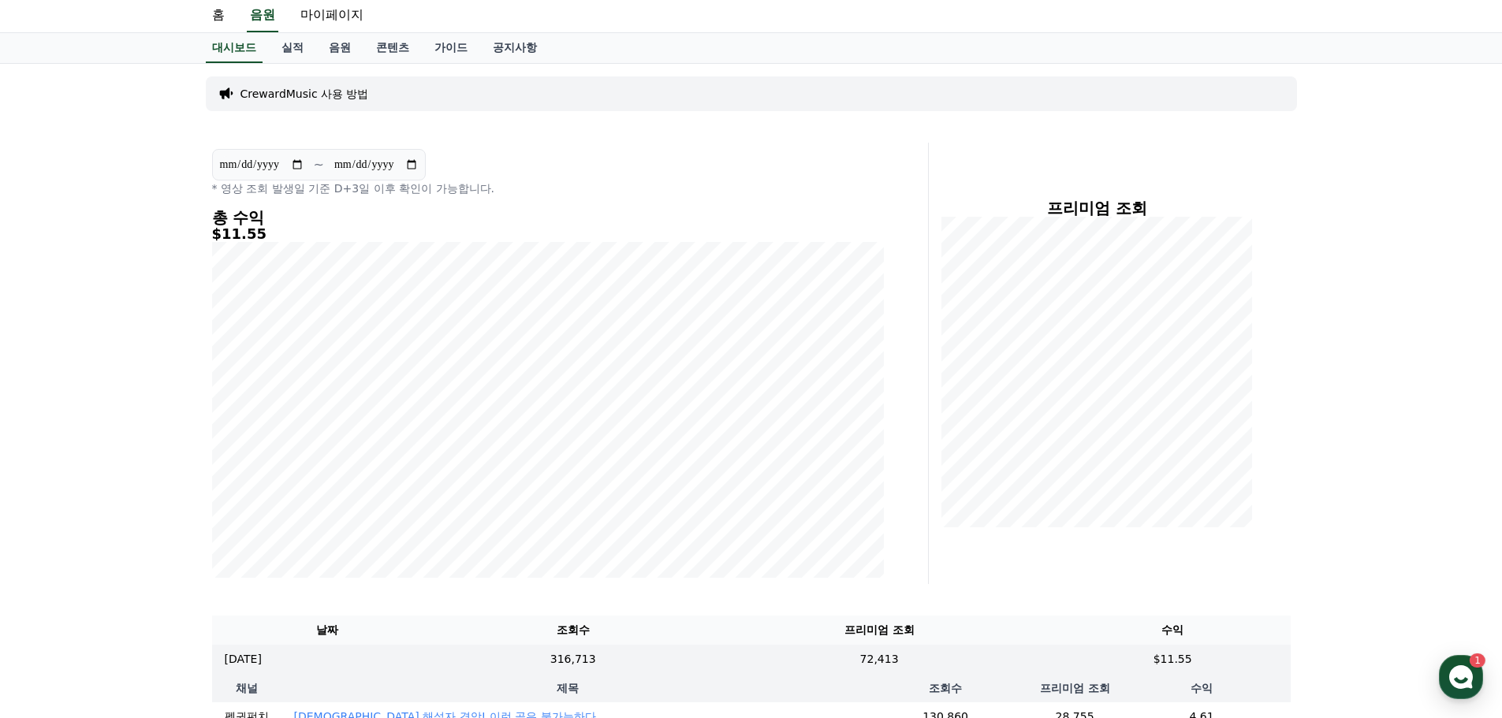
scroll to position [0, 0]
